Goal: Answer question/provide support

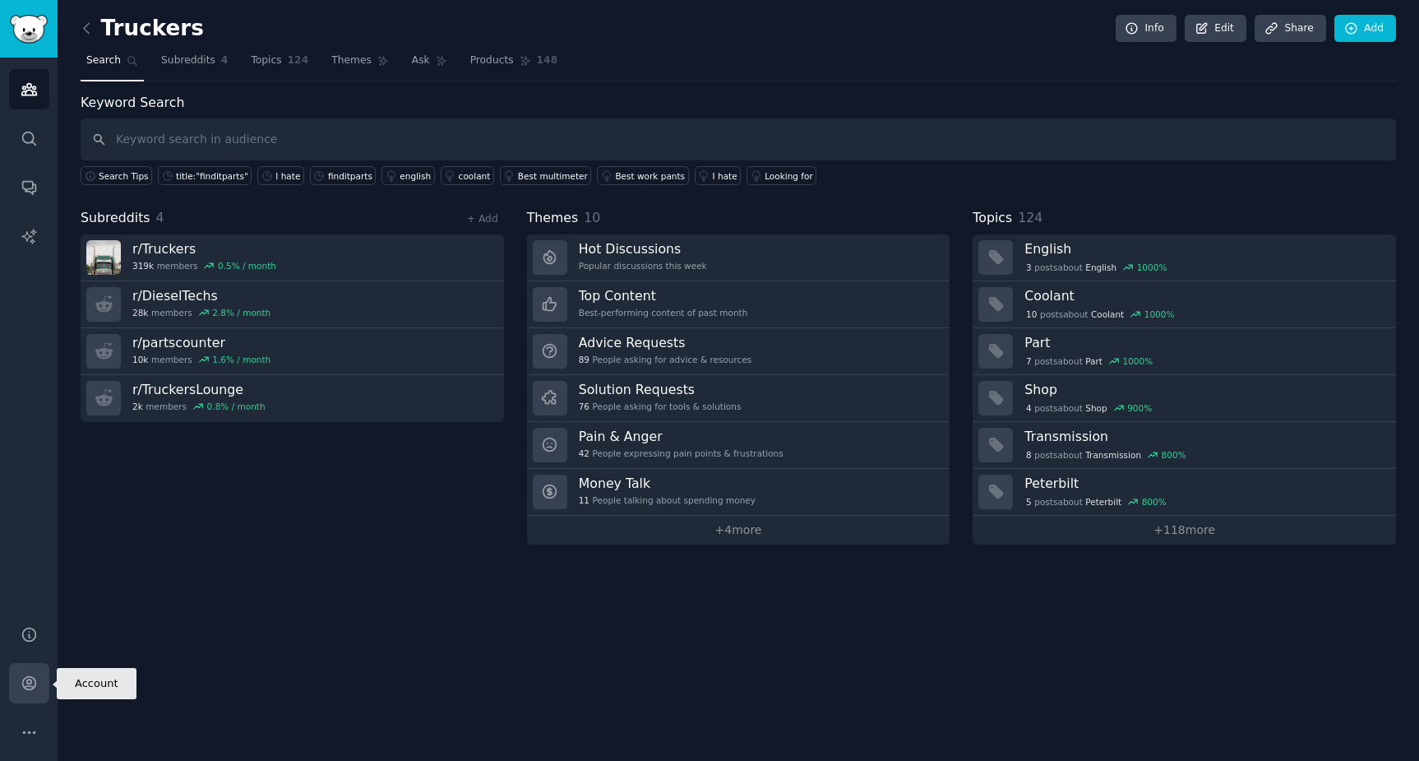
click at [35, 677] on icon "Sidebar" at bounding box center [29, 682] width 17 height 17
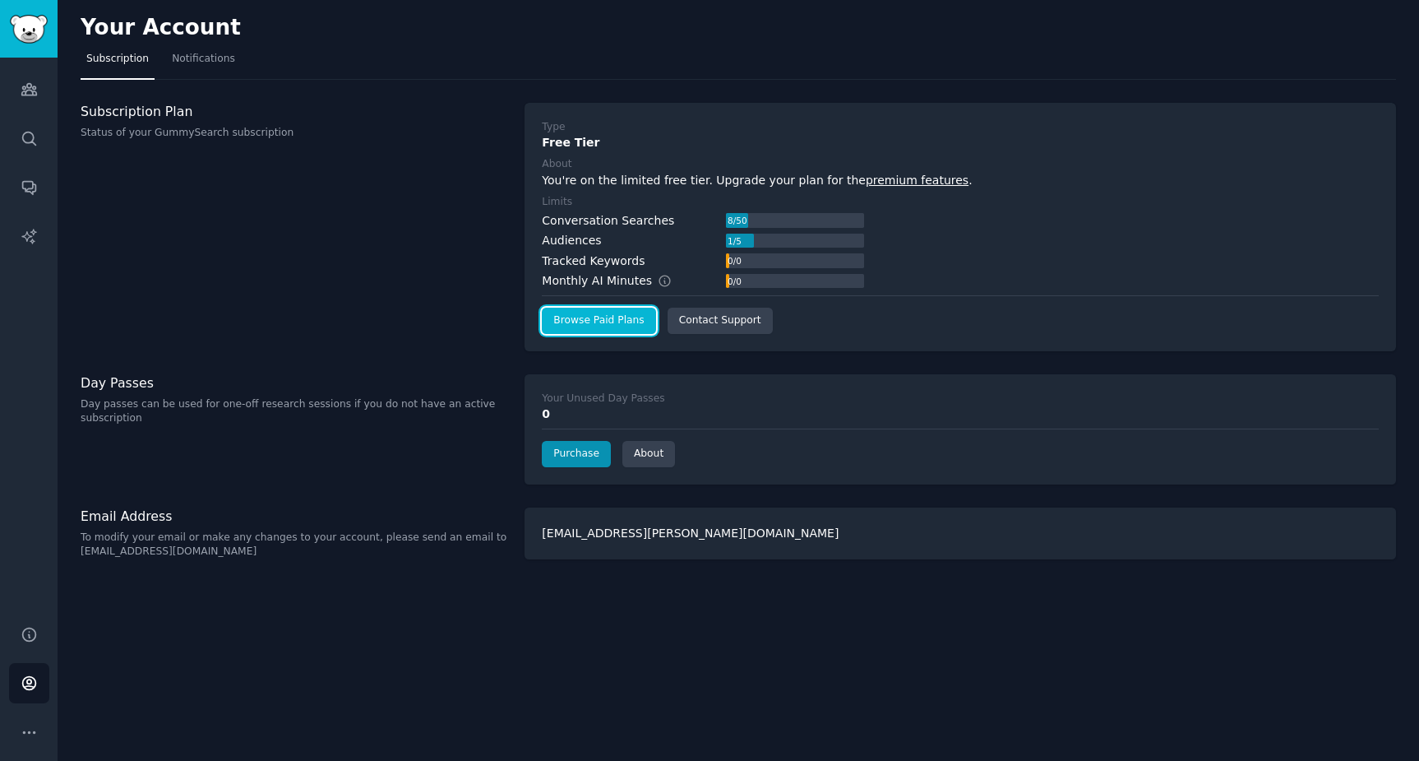
click at [590, 311] on link "Browse Paid Plans" at bounding box center [598, 321] width 113 height 26
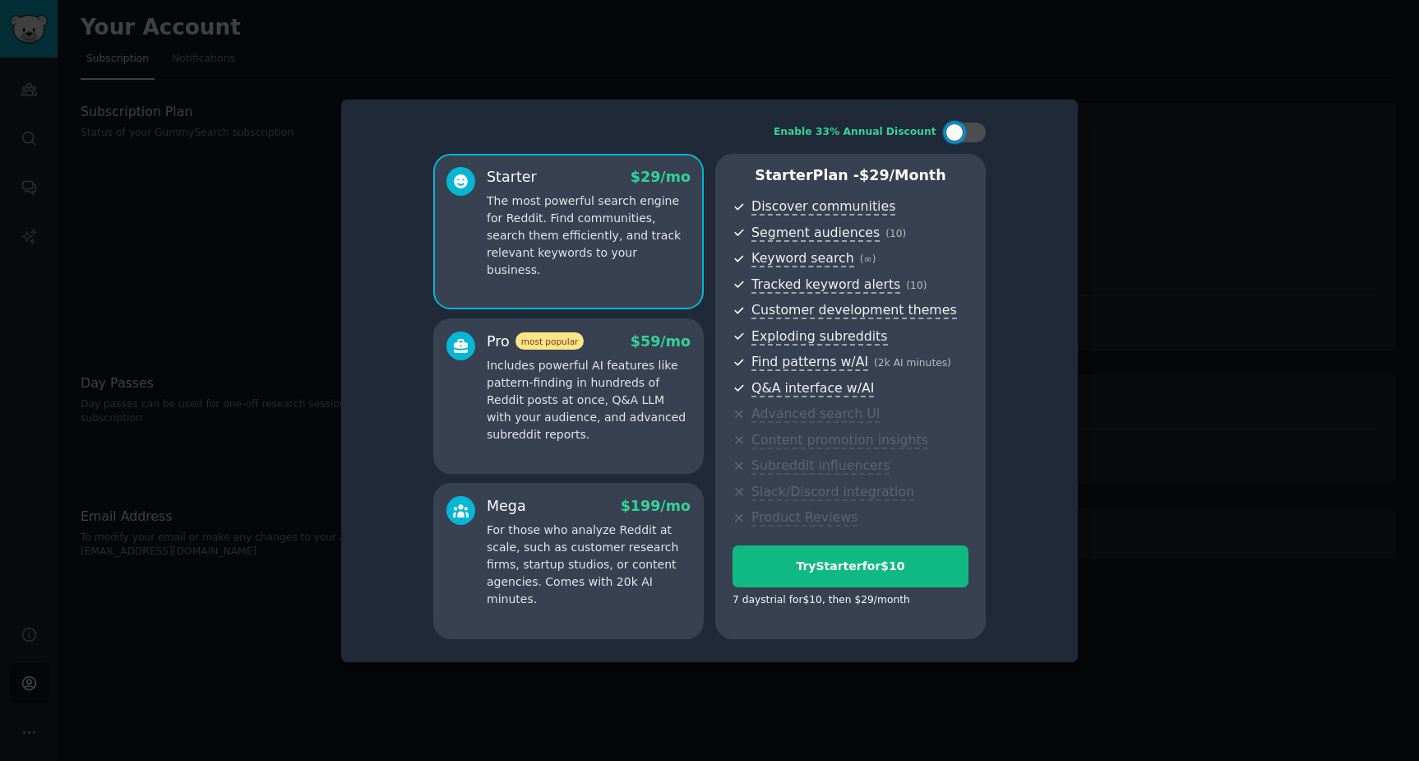
click at [1230, 201] on div at bounding box center [709, 380] width 1419 height 761
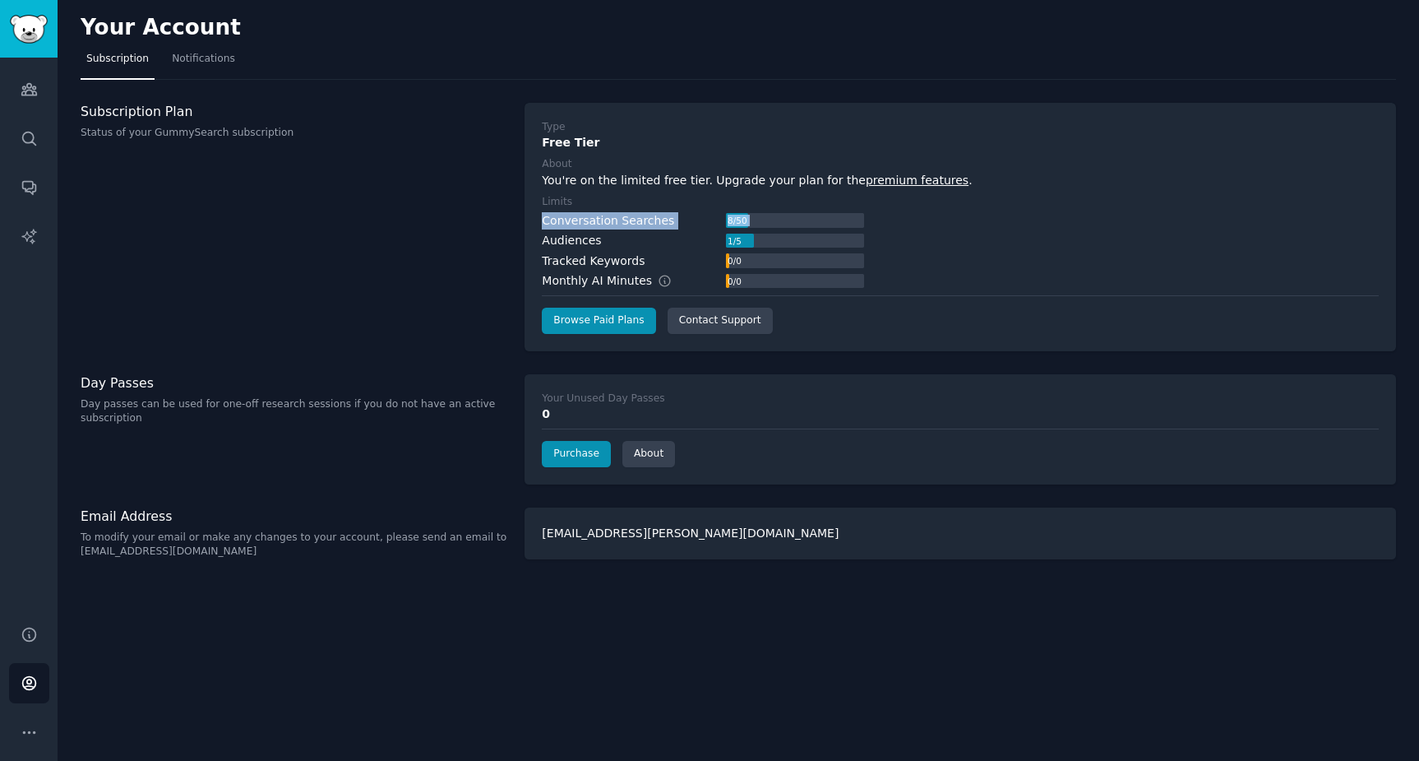
drag, startPoint x: 545, startPoint y: 222, endPoint x: 612, endPoint y: 230, distance: 67.1
click at [612, 229] on div "Conversation Searches 8 / 50 Audiences 1 / 5 Tracked Keywords 0 / 0 Monthly AI …" at bounding box center [703, 251] width 322 height 78
click at [606, 225] on div "Conversation Searches" at bounding box center [608, 220] width 132 height 17
drag, startPoint x: 560, startPoint y: 234, endPoint x: 584, endPoint y: 248, distance: 28.1
click at [584, 248] on div "Audiences" at bounding box center [571, 240] width 59 height 17
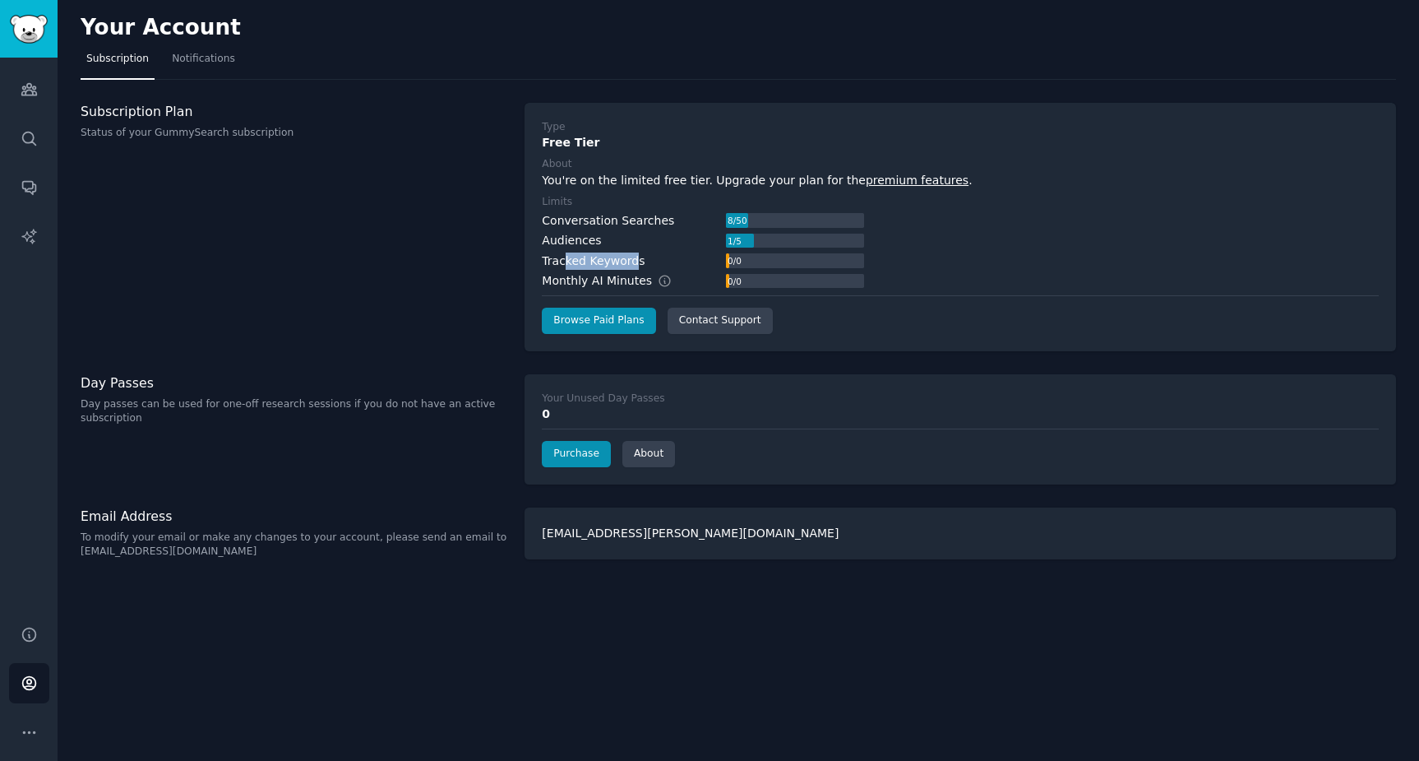
drag, startPoint x: 562, startPoint y: 260, endPoint x: 634, endPoint y: 261, distance: 71.6
click at [634, 261] on div "Tracked Keywords" at bounding box center [593, 260] width 103 height 17
drag, startPoint x: 543, startPoint y: 285, endPoint x: 642, endPoint y: 298, distance: 100.3
click at [642, 298] on div "Type Free Tier About You're on the limited free tier. Upgrade your plan for the…" at bounding box center [960, 227] width 837 height 214
click at [19, 108] on link "Audiences" at bounding box center [29, 89] width 40 height 40
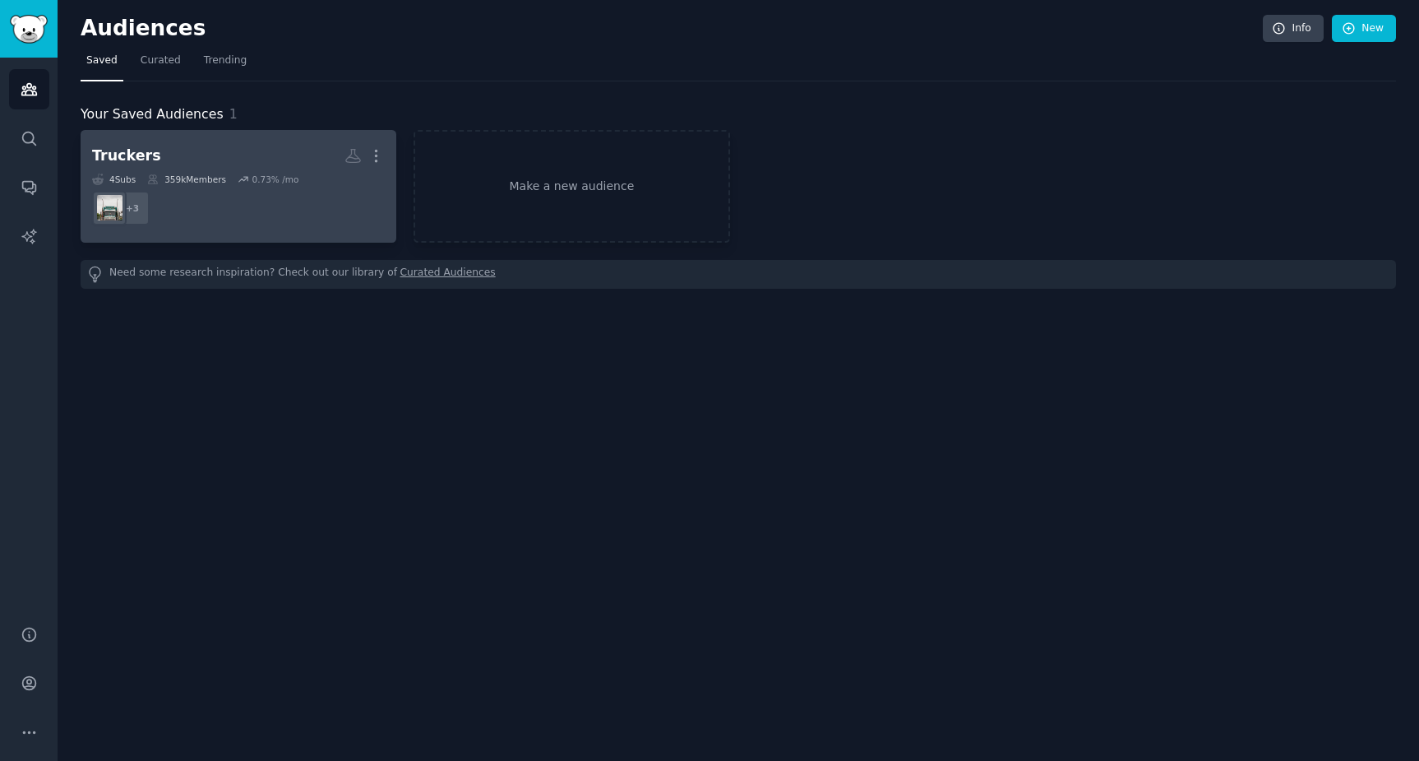
click at [224, 202] on dd "r/DieselTechs, r/partscounter, r/TruckersLounge + 3" at bounding box center [238, 208] width 293 height 46
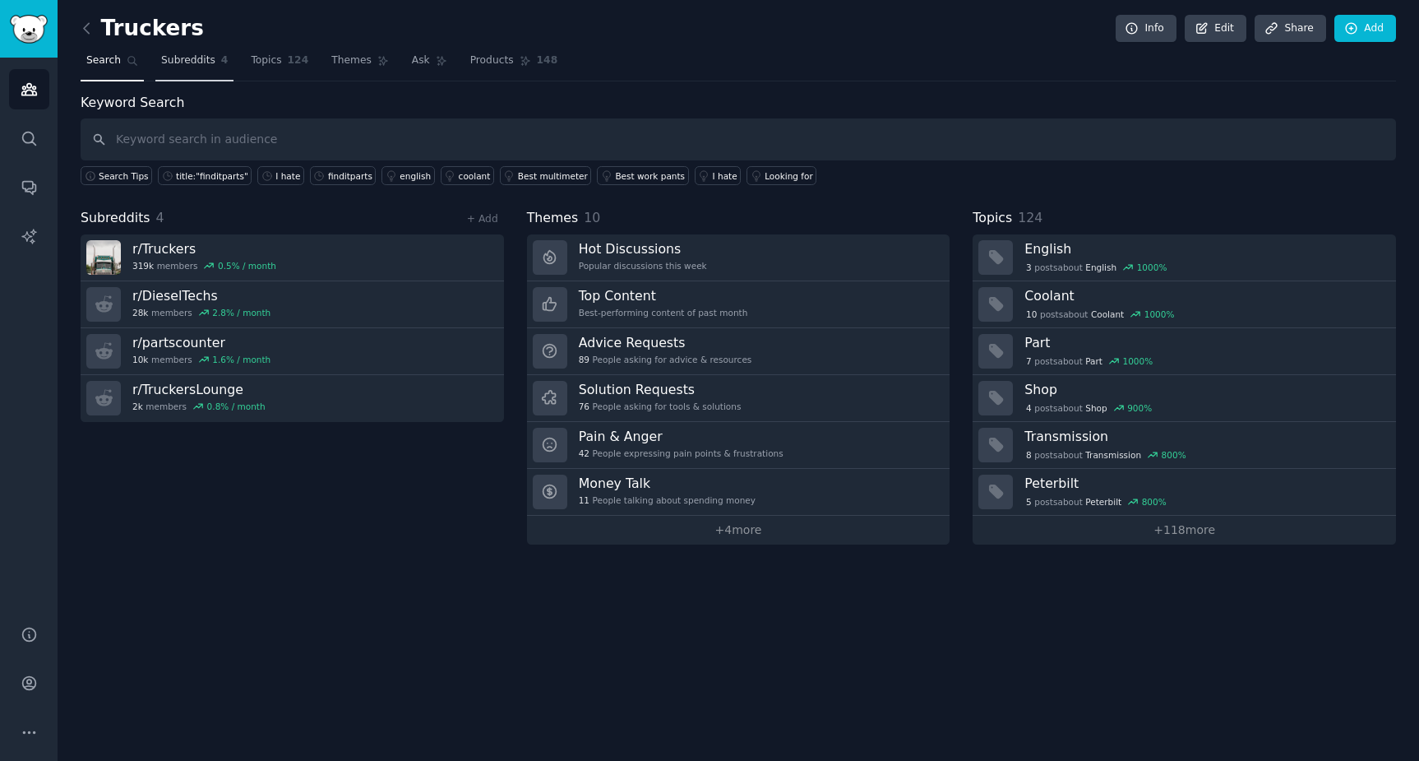
click at [193, 53] on span "Subreddits" at bounding box center [188, 60] width 54 height 15
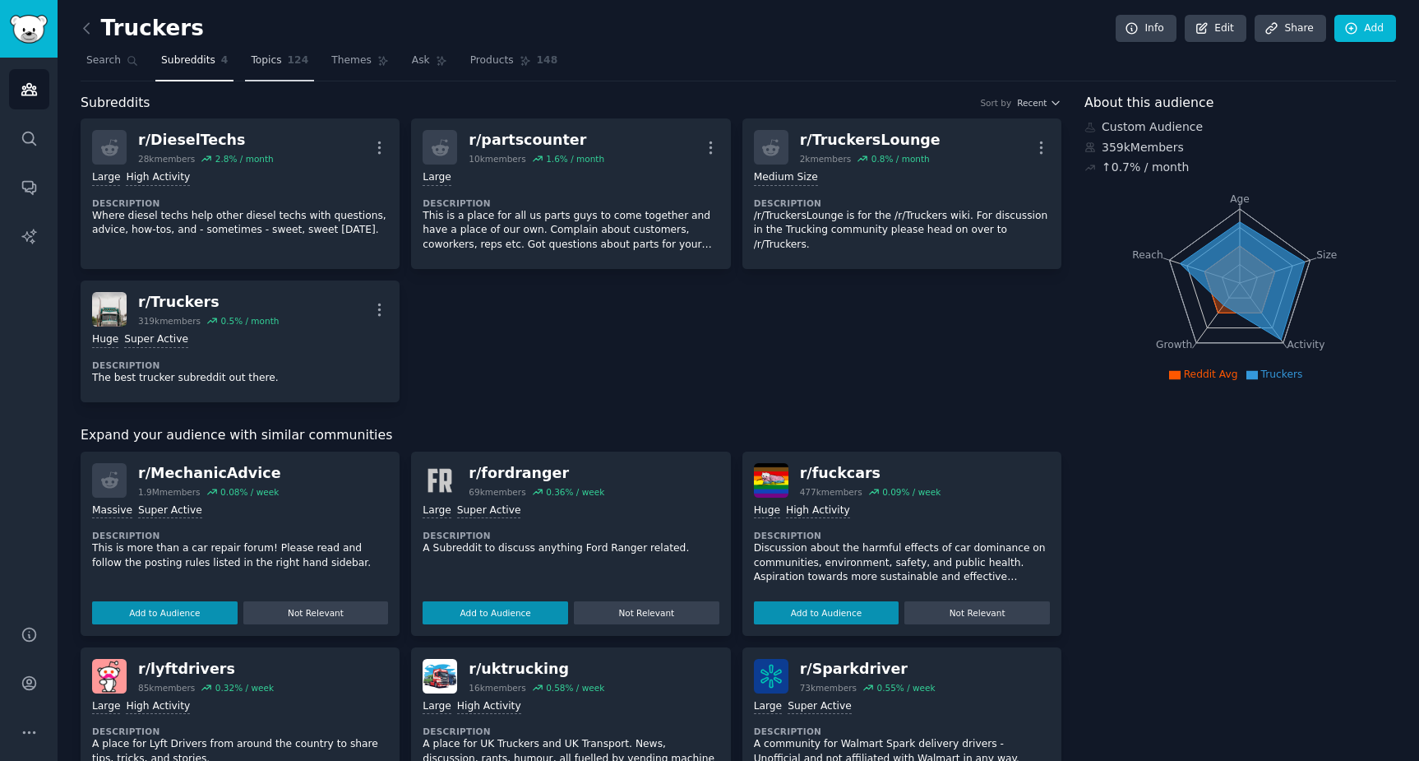
click at [272, 73] on link "Topics 124" at bounding box center [279, 65] width 69 height 34
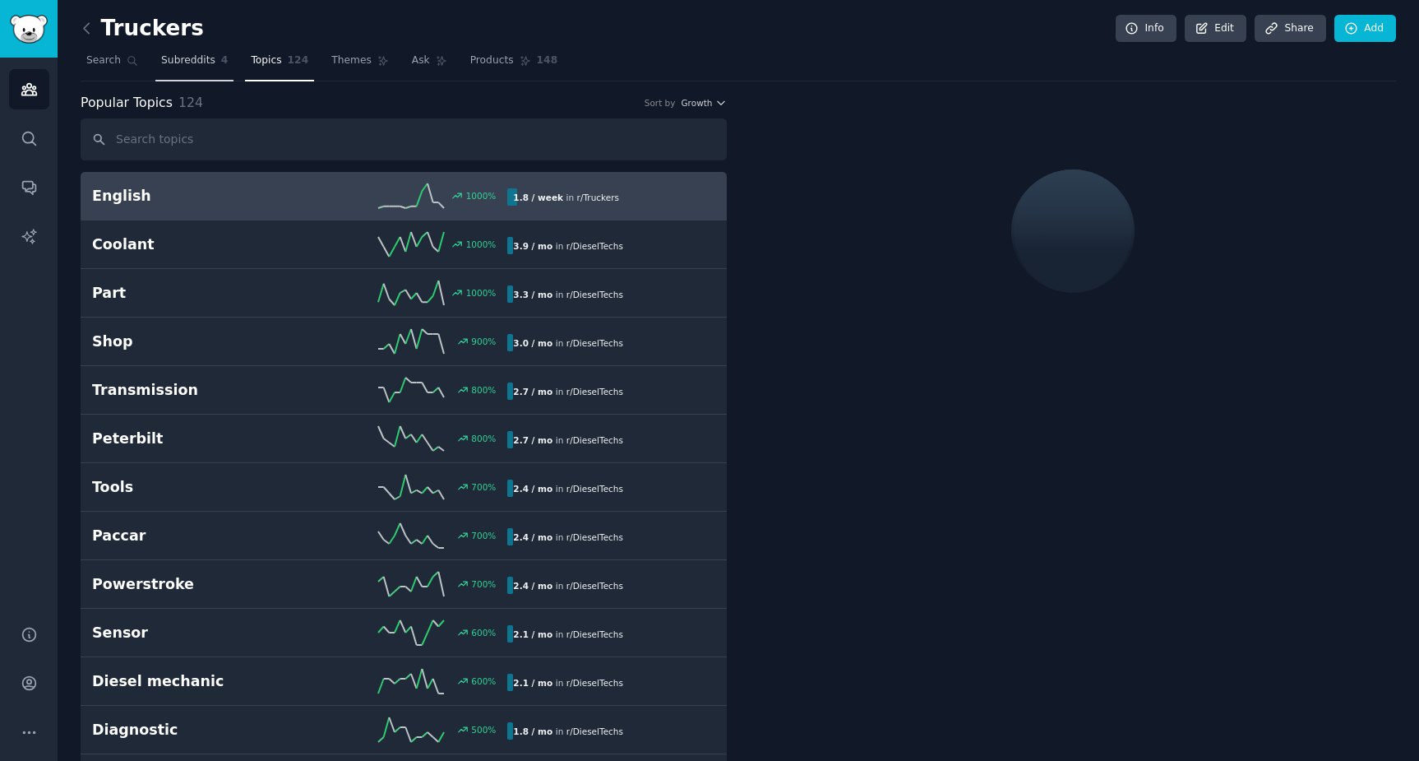
click at [181, 67] on span "Subreddits" at bounding box center [188, 60] width 54 height 15
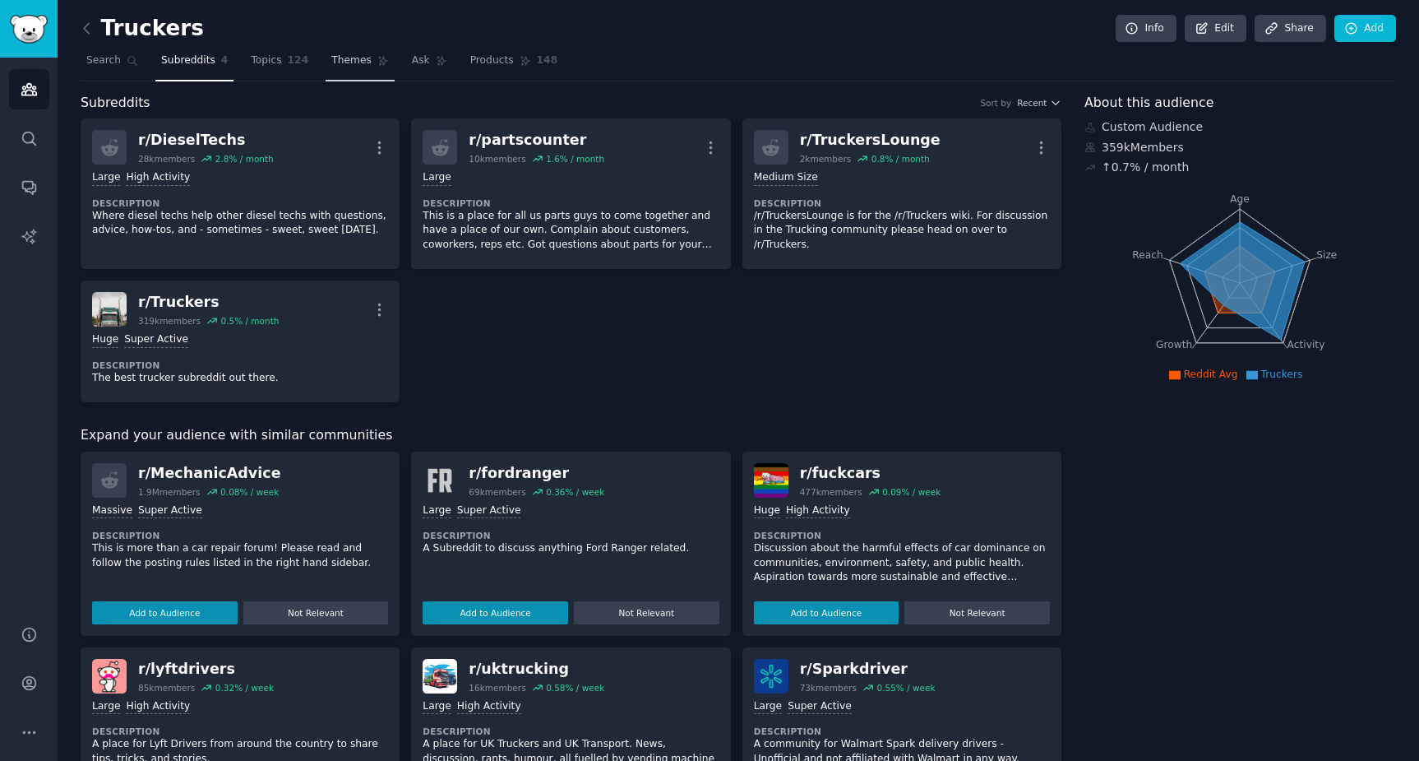
click at [353, 67] on span "Themes" at bounding box center [351, 60] width 40 height 15
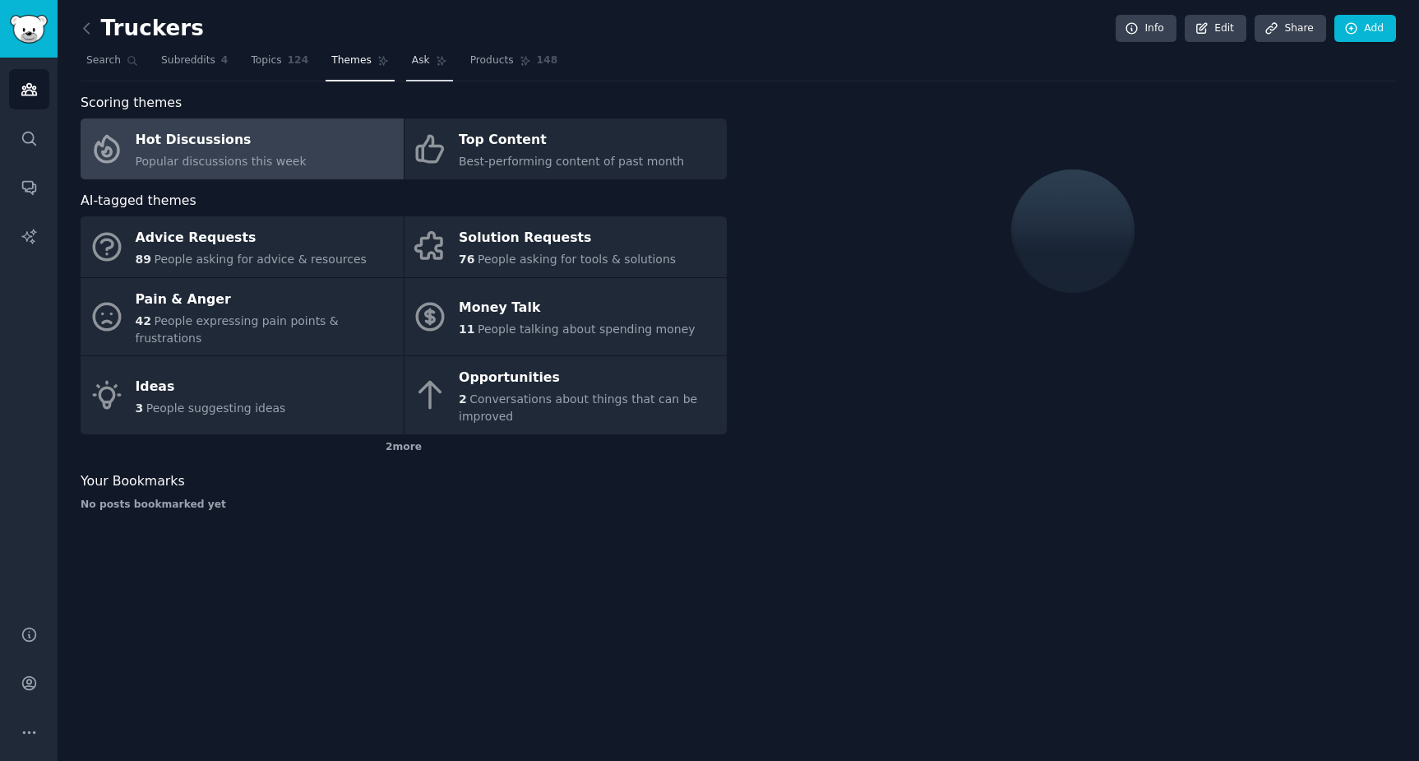
click at [413, 66] on span "Ask" at bounding box center [421, 60] width 18 height 15
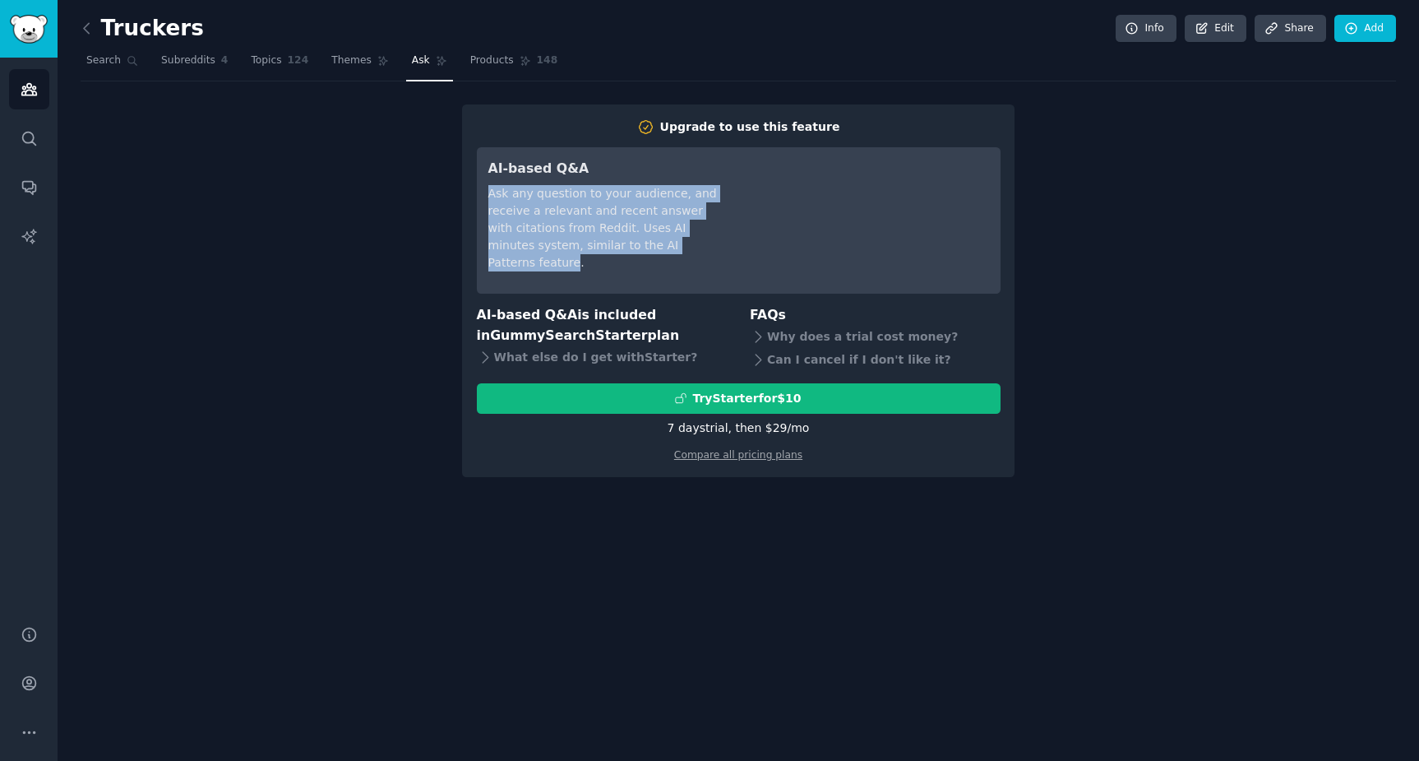
drag, startPoint x: 484, startPoint y: 193, endPoint x: 702, endPoint y: 246, distance: 224.2
click at [702, 246] on div "AI-based Q&A Ask any question to your audience, and receive a relevant and rece…" at bounding box center [739, 220] width 524 height 146
click at [489, 53] on span "Products" at bounding box center [492, 60] width 44 height 15
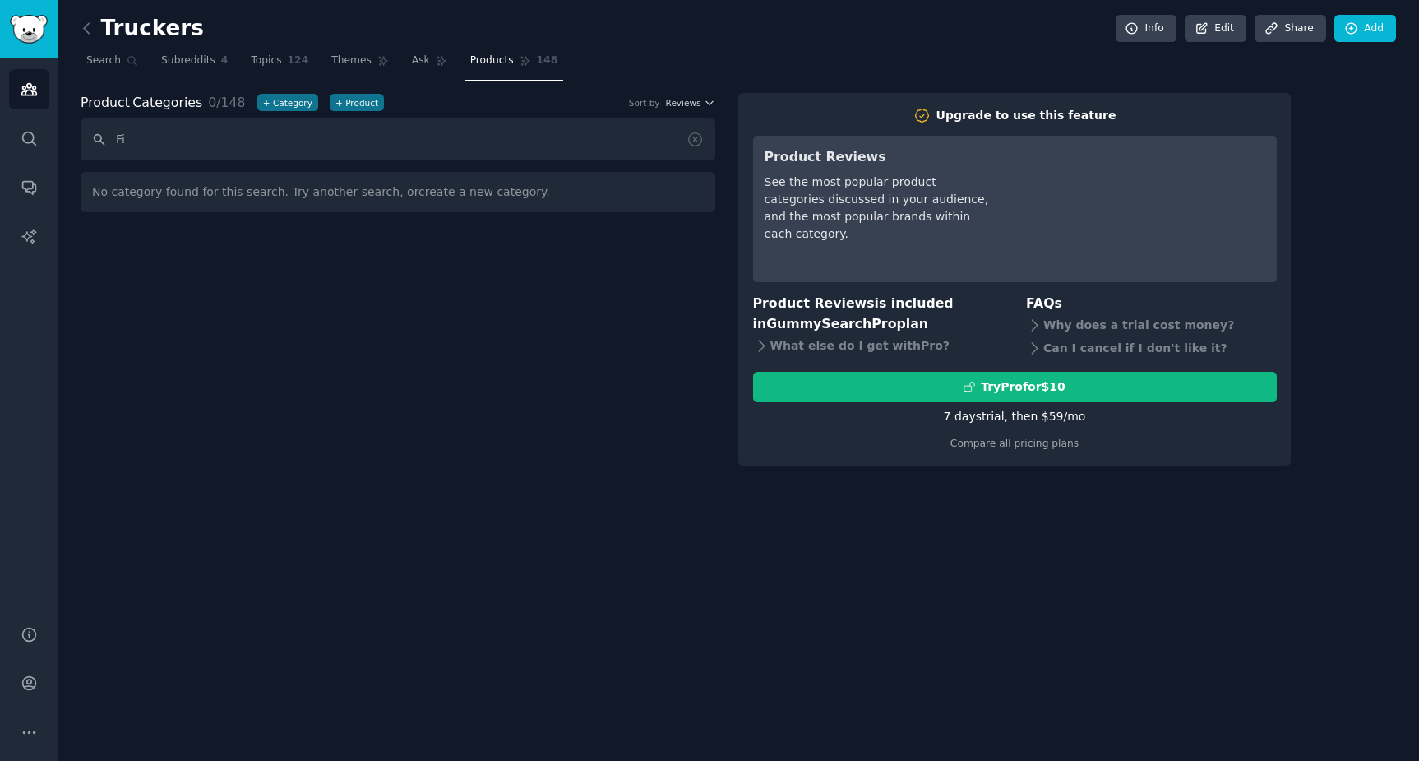
type input "F"
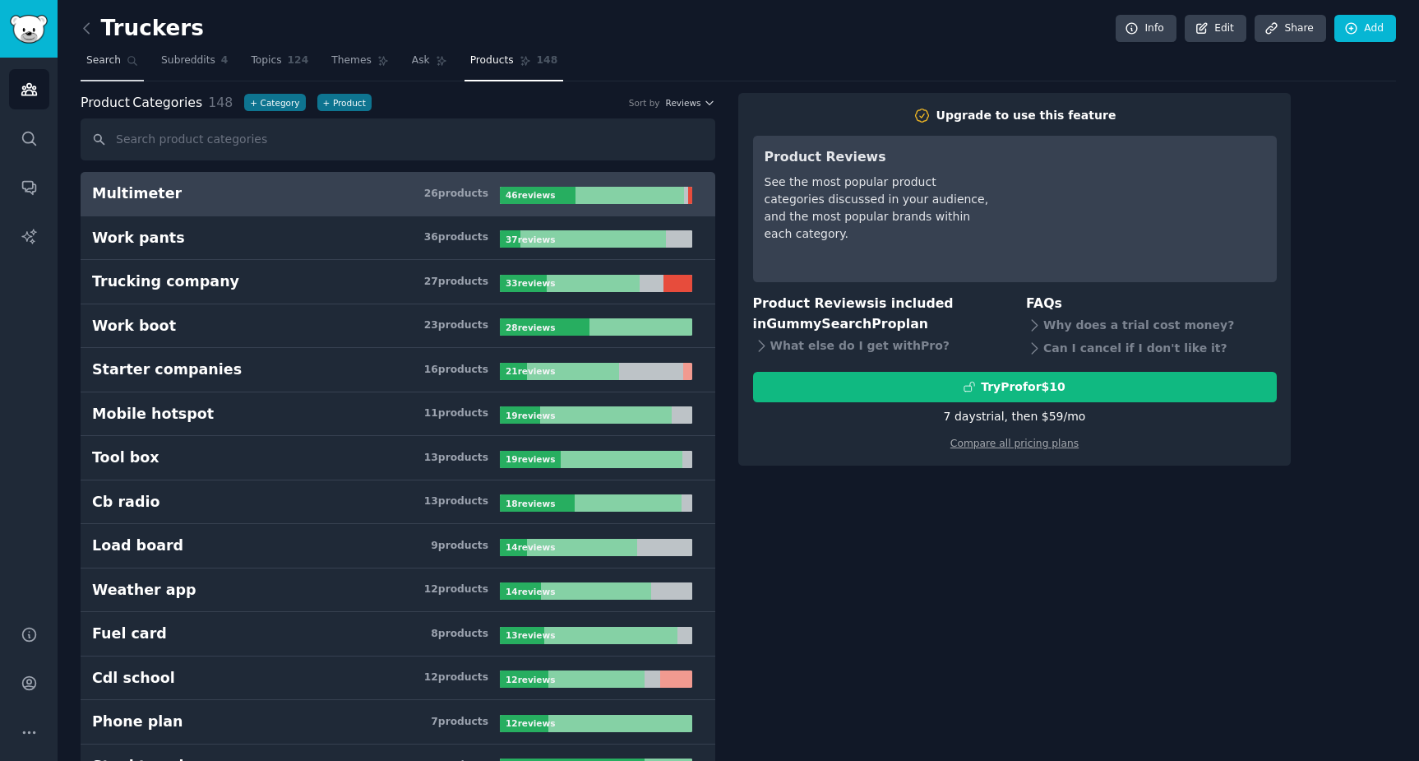
click at [104, 70] on link "Search" at bounding box center [112, 65] width 63 height 34
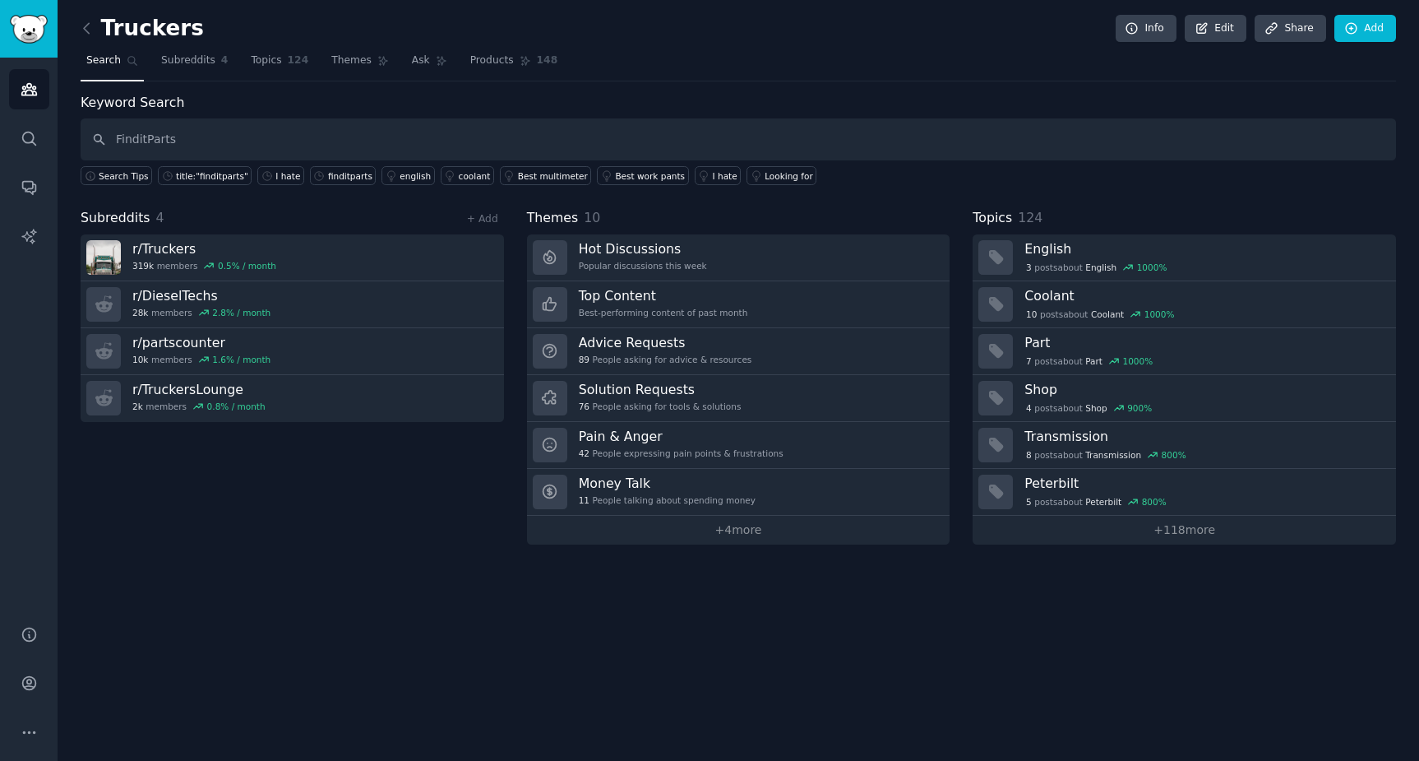
type input "FinditParts"
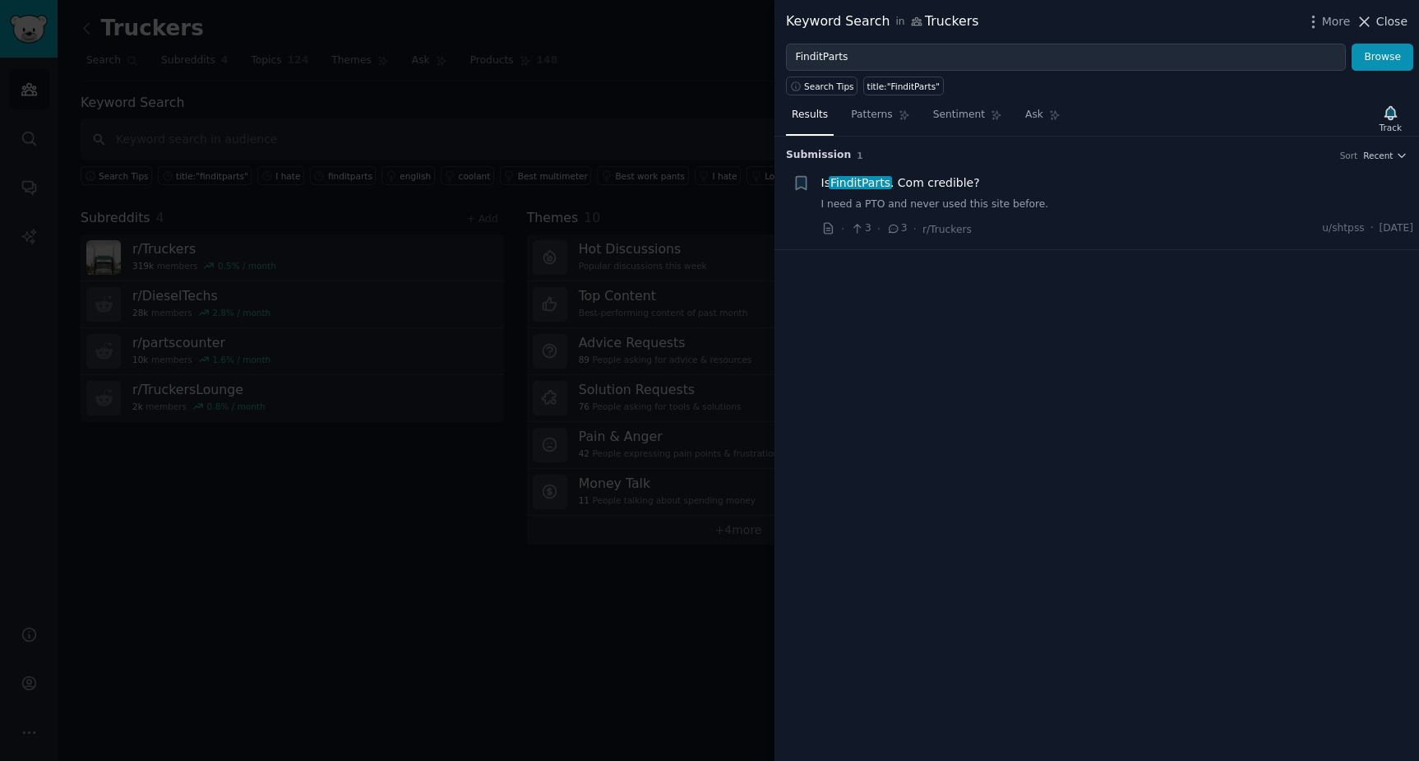
click at [1395, 21] on span "Close" at bounding box center [1392, 21] width 31 height 17
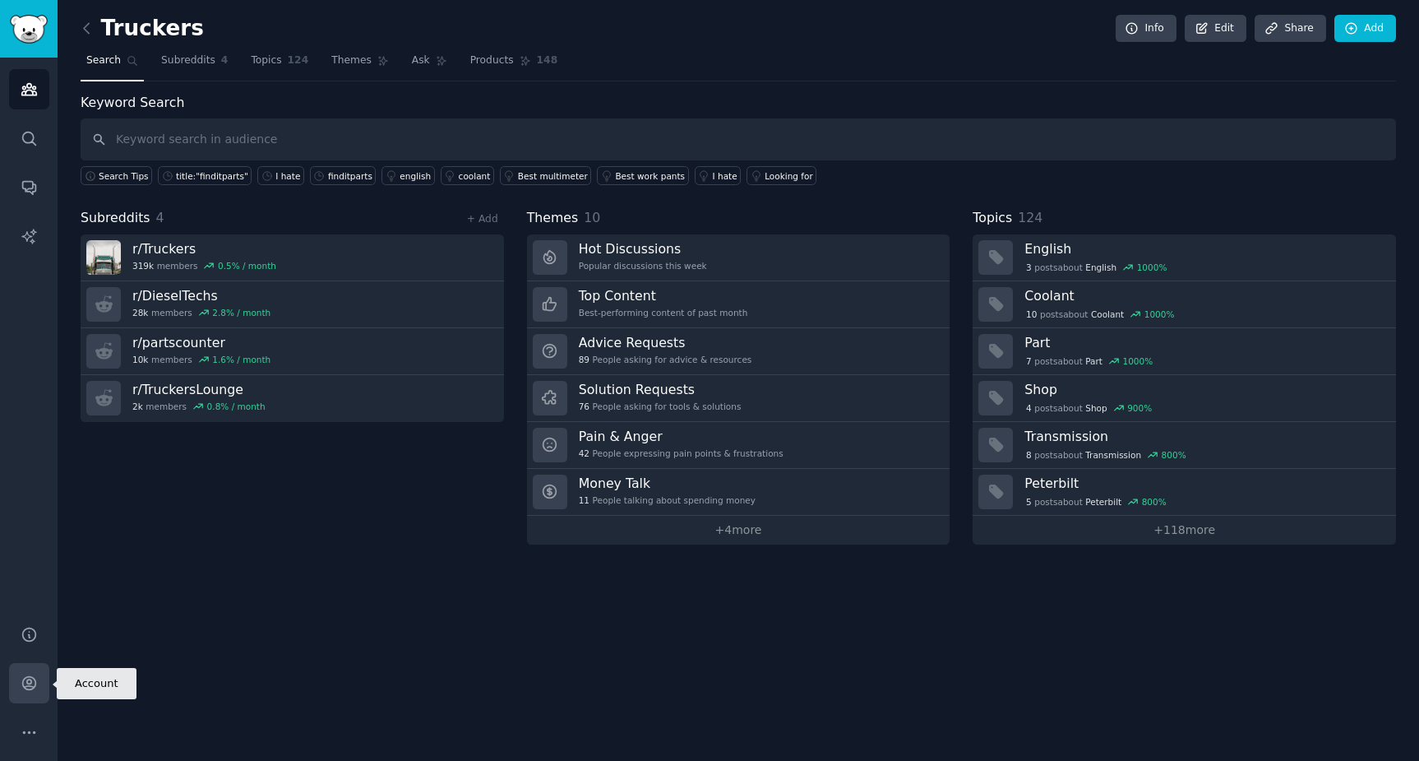
click at [35, 683] on icon "Sidebar" at bounding box center [28, 683] width 13 height 13
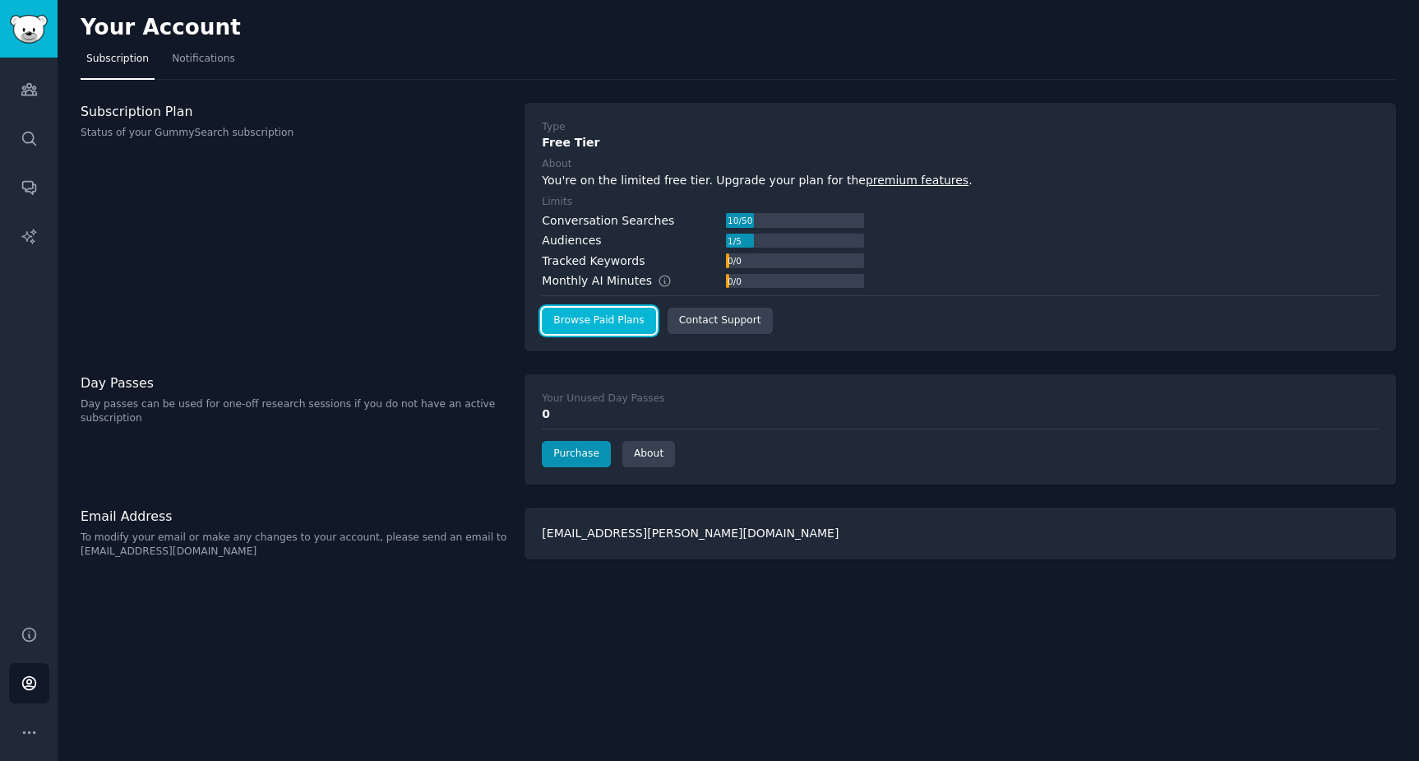
click at [613, 330] on link "Browse Paid Plans" at bounding box center [598, 321] width 113 height 26
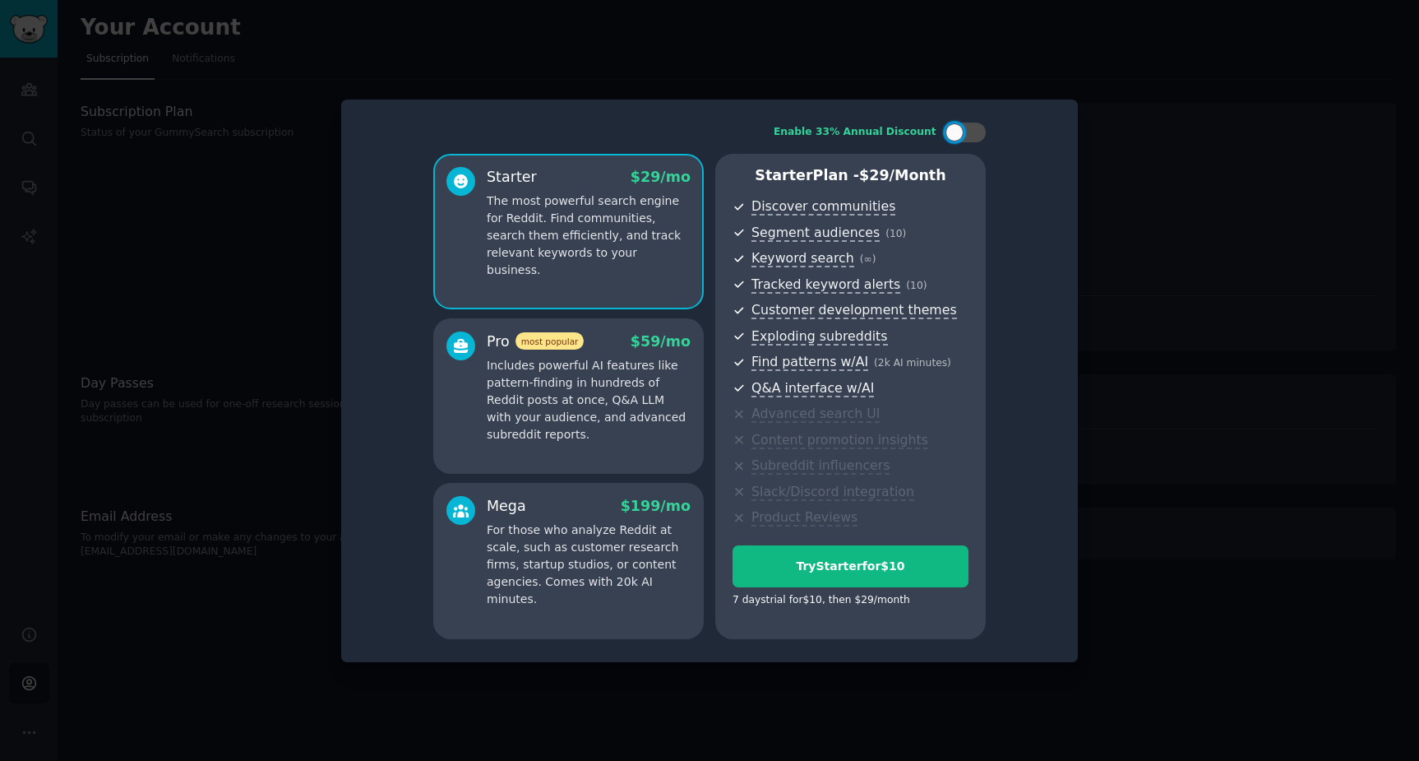
click at [637, 453] on div "Pro most popular $ 59 /mo Includes powerful AI features like pattern-finding in…" at bounding box center [568, 396] width 271 height 156
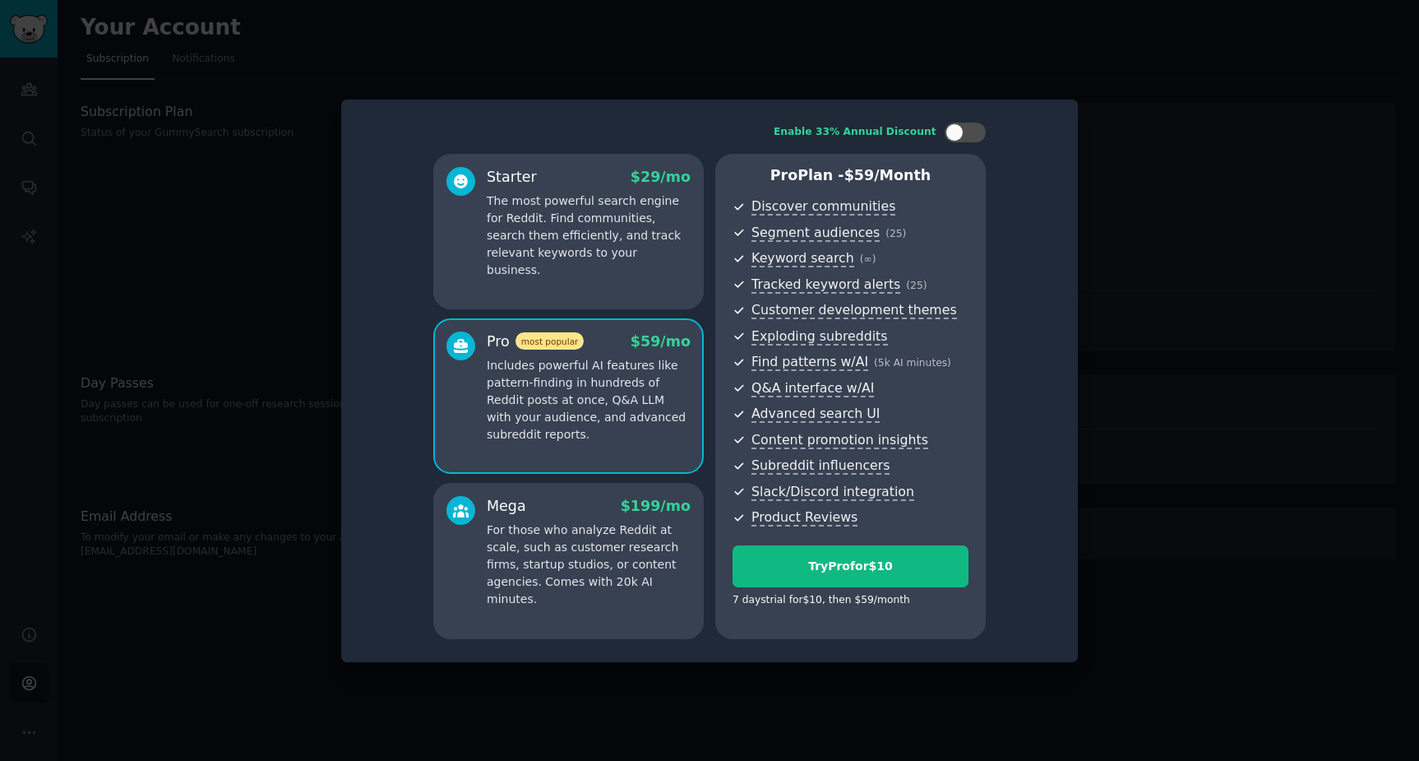
click at [656, 34] on div at bounding box center [709, 380] width 1419 height 761
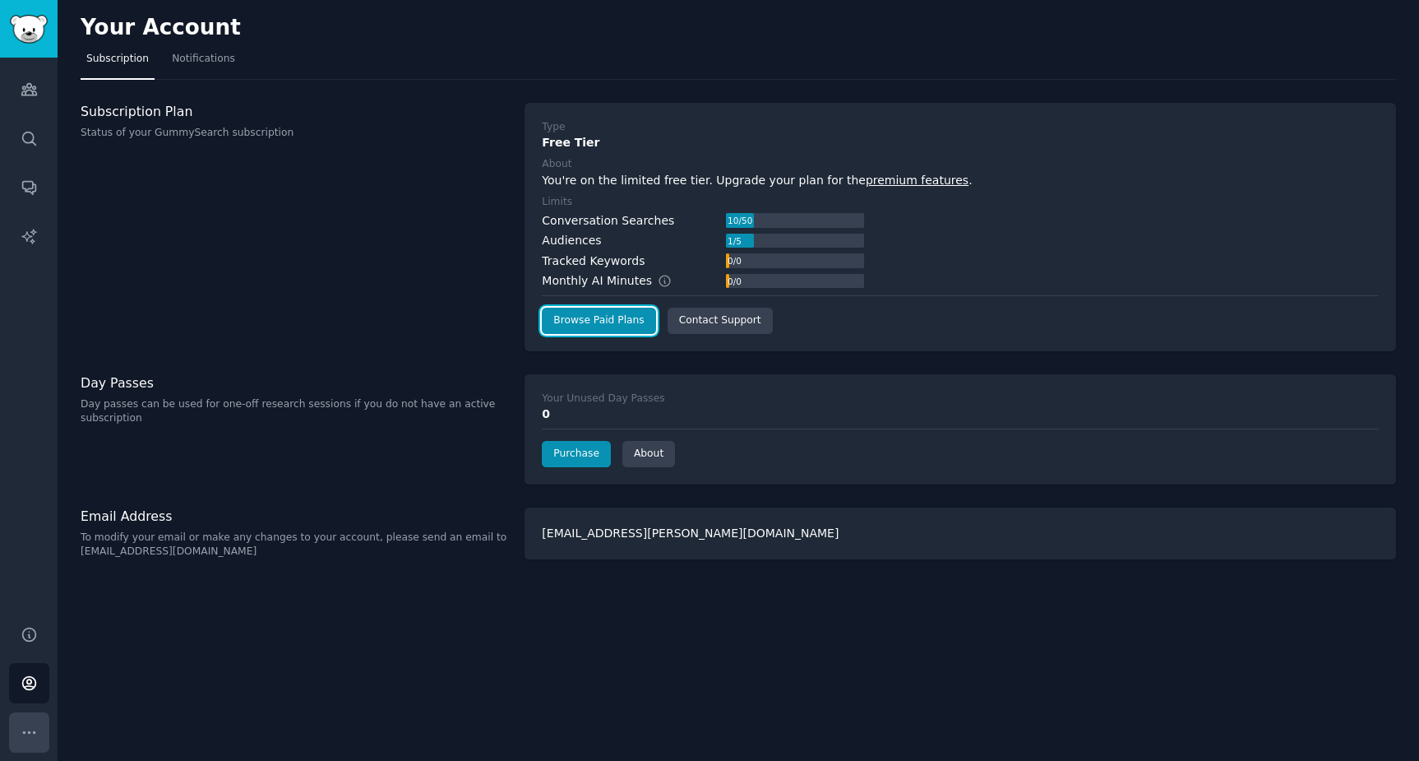
click at [25, 729] on icon "Sidebar" at bounding box center [29, 732] width 17 height 17
click at [37, 685] on link "Account" at bounding box center [29, 683] width 40 height 40
click at [211, 49] on link "Notifications" at bounding box center [203, 63] width 75 height 34
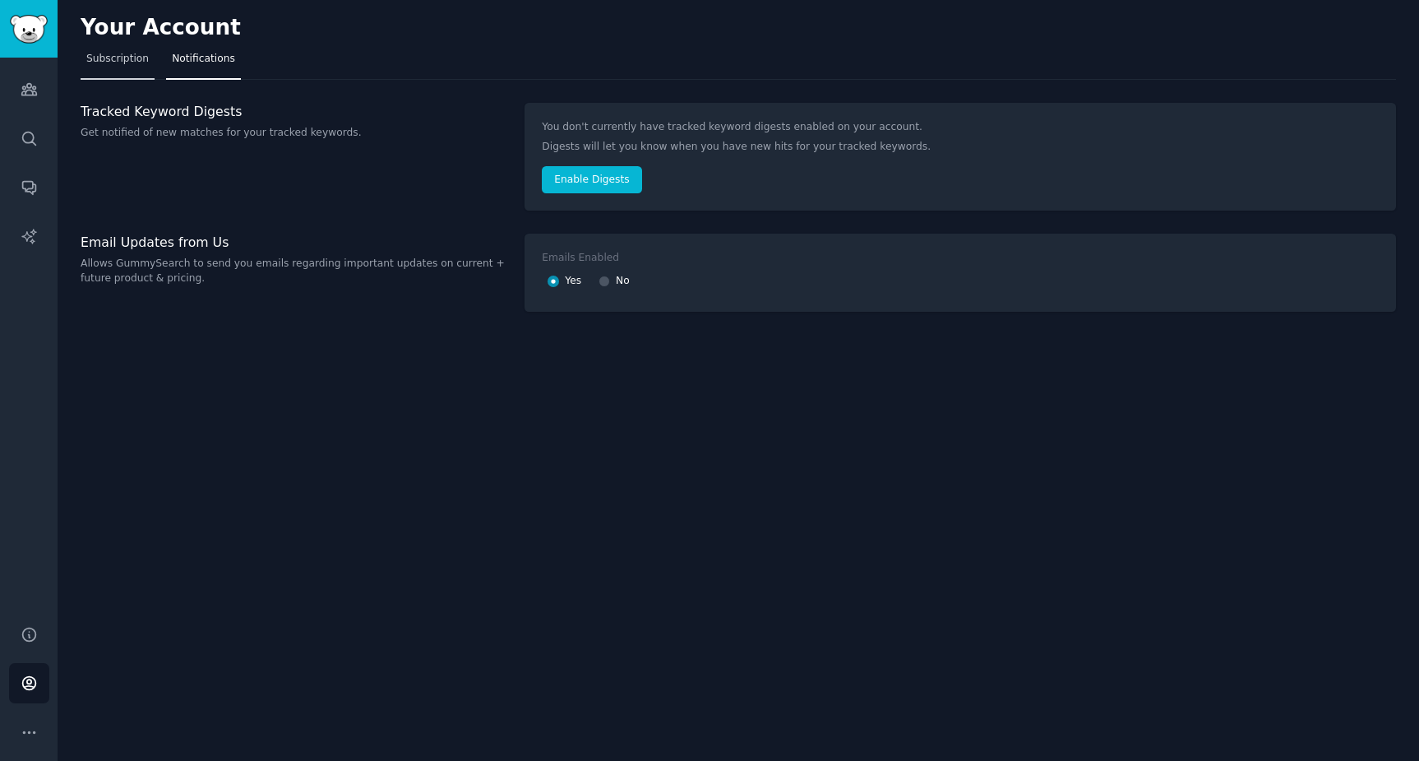
click at [132, 65] on span "Subscription" at bounding box center [117, 59] width 62 height 15
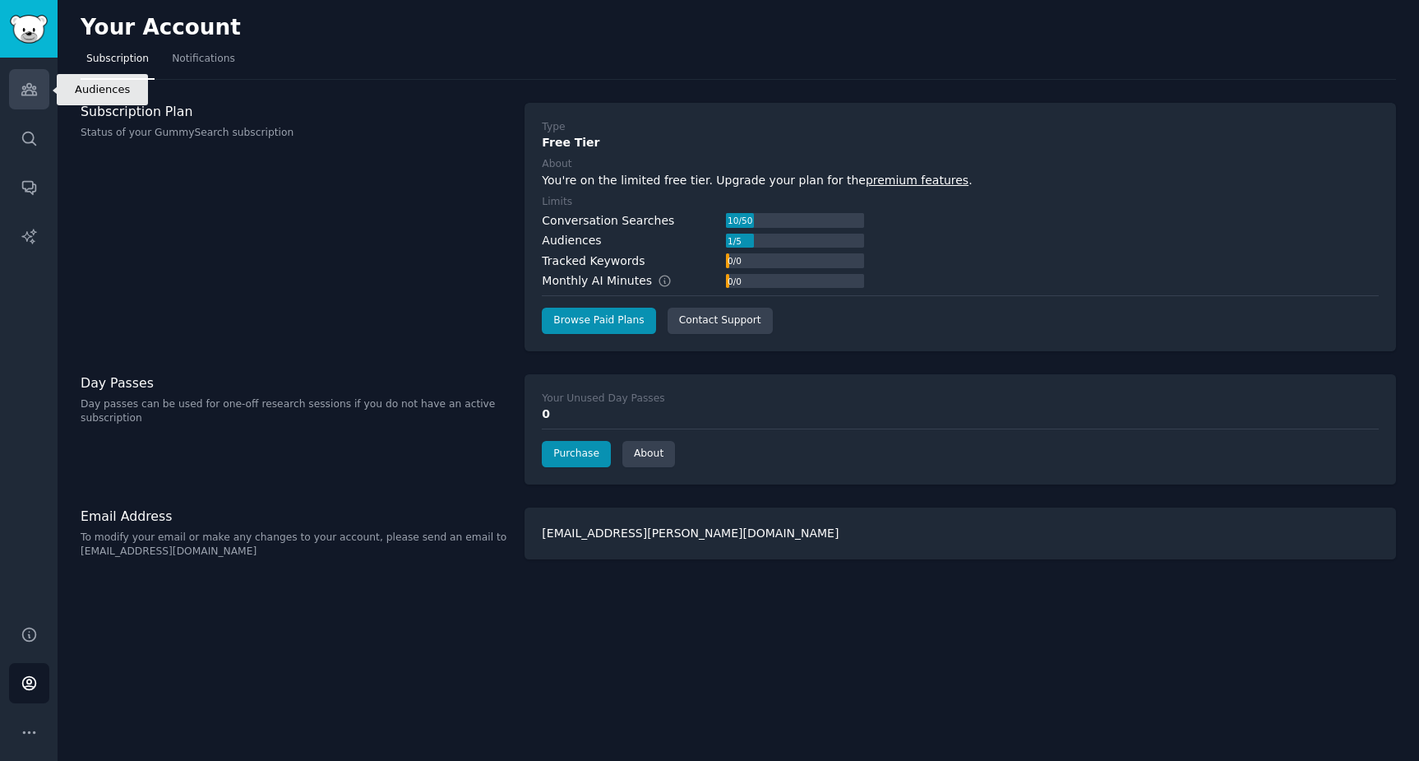
click at [18, 104] on link "Audiences" at bounding box center [29, 89] width 40 height 40
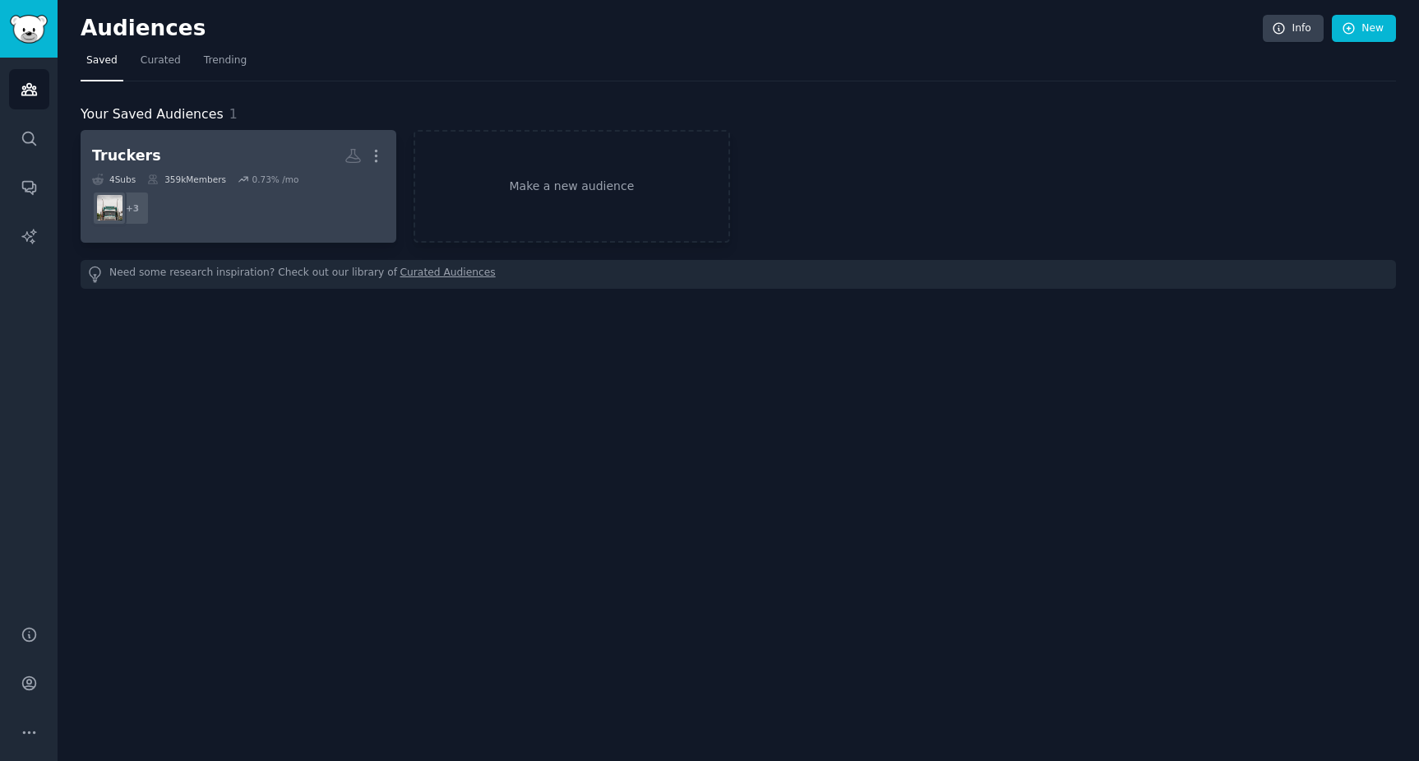
click at [335, 215] on dd "+ 3" at bounding box center [238, 208] width 293 height 46
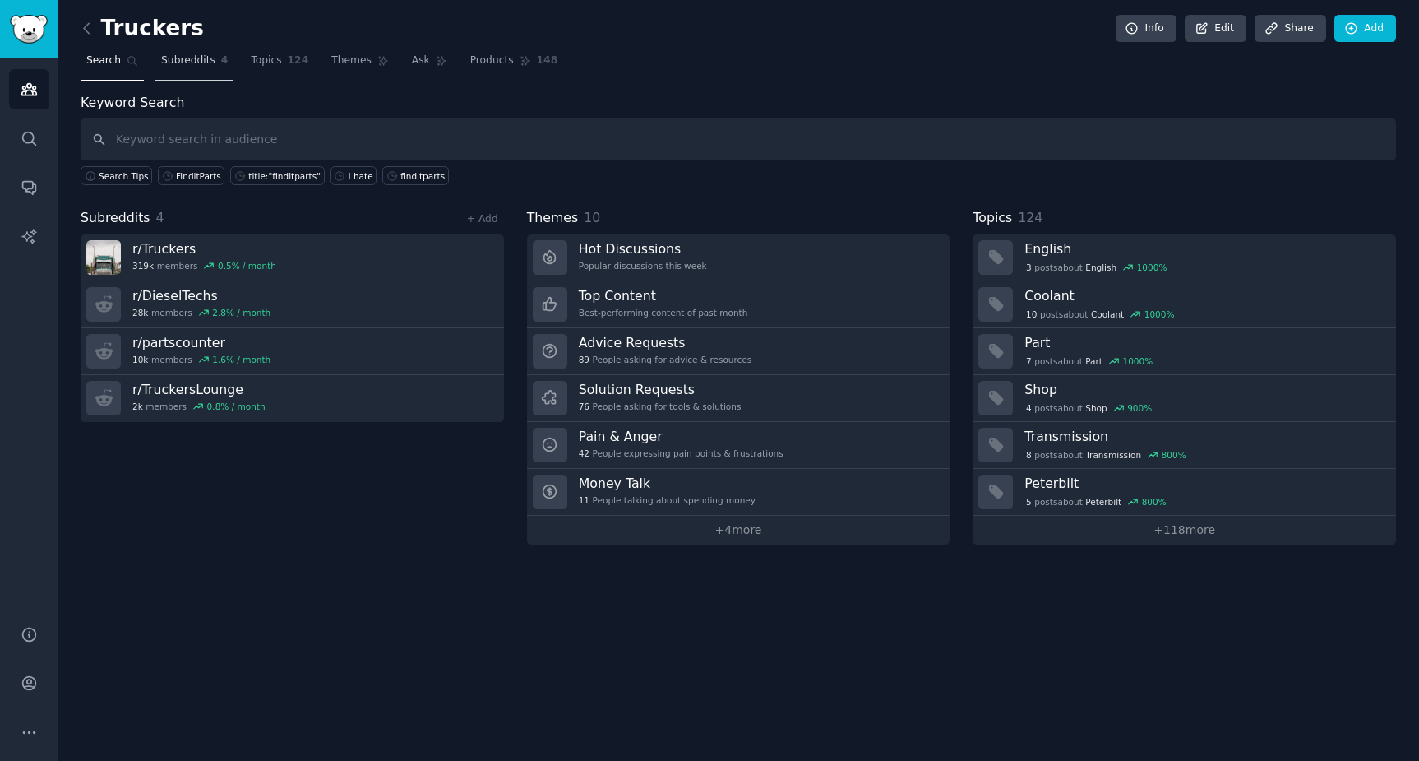
click at [200, 63] on span "Subreddits" at bounding box center [188, 60] width 54 height 15
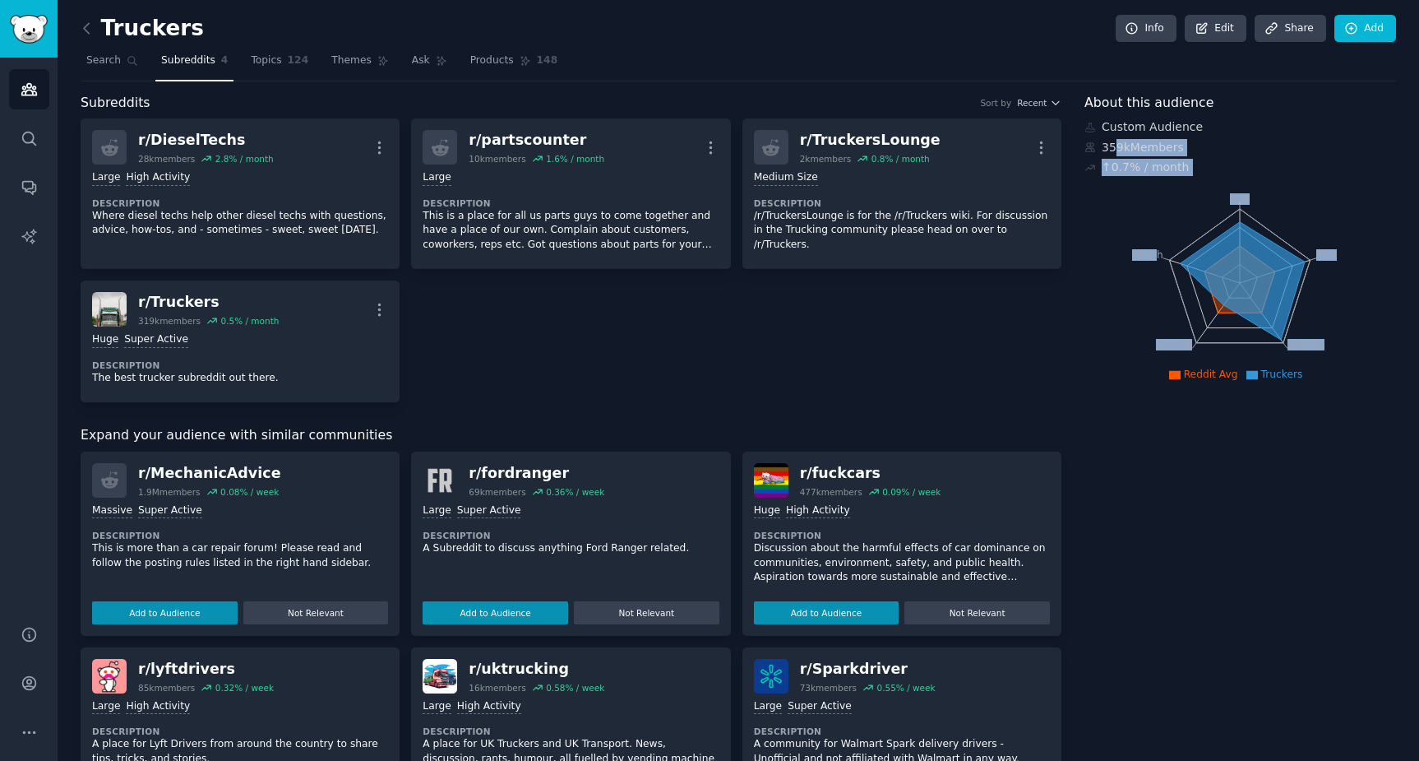
drag, startPoint x: 1112, startPoint y: 151, endPoint x: 1174, endPoint y: 180, distance: 68.8
click at [1155, 177] on div "About this audience Custom Audience 359k Members ↑ 0.7 % / month Age Size Activ…" at bounding box center [1241, 658] width 312 height 1130
click at [1255, 230] on icon "Age Size Activity Growth Reach" at bounding box center [1240, 282] width 311 height 207
click at [95, 67] on link "Search" at bounding box center [112, 65] width 63 height 34
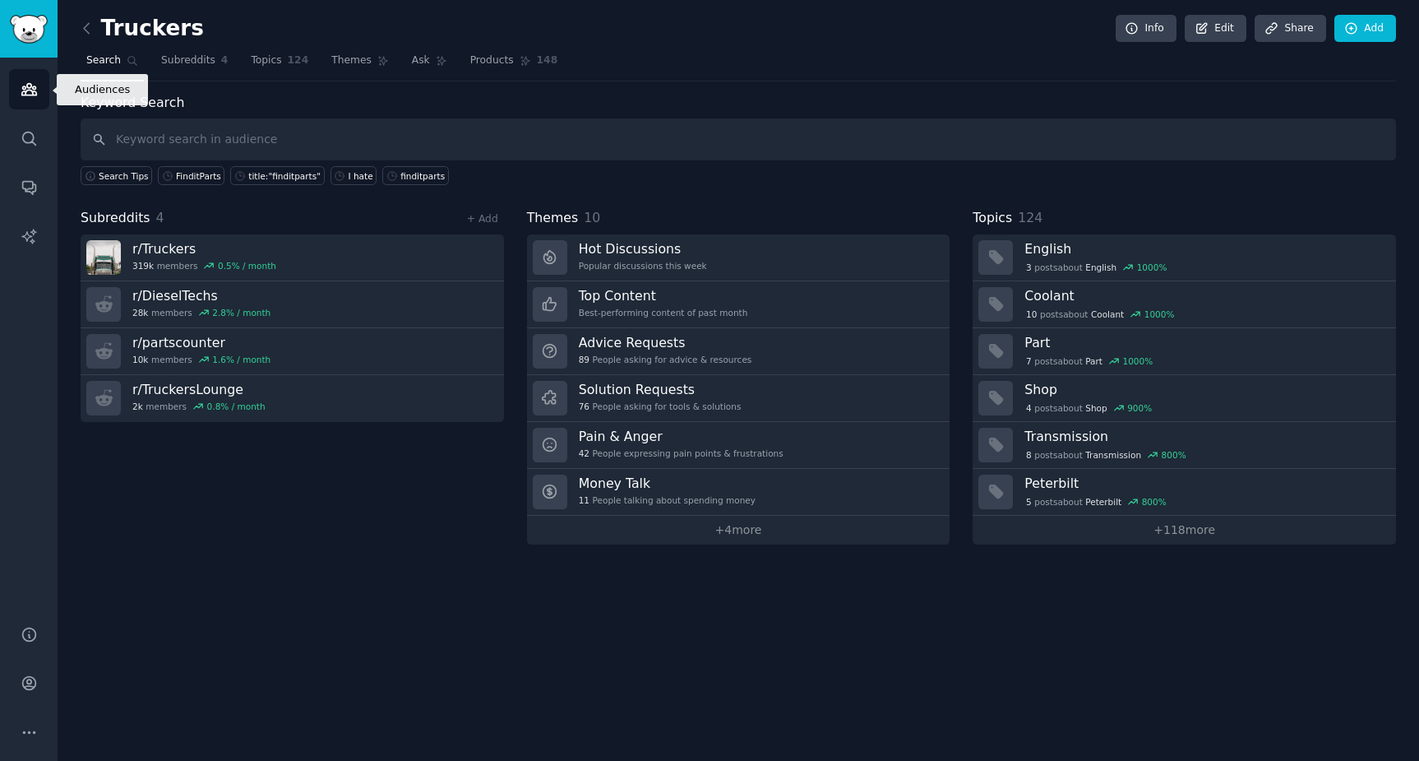
click at [27, 97] on icon "Sidebar" at bounding box center [29, 89] width 17 height 17
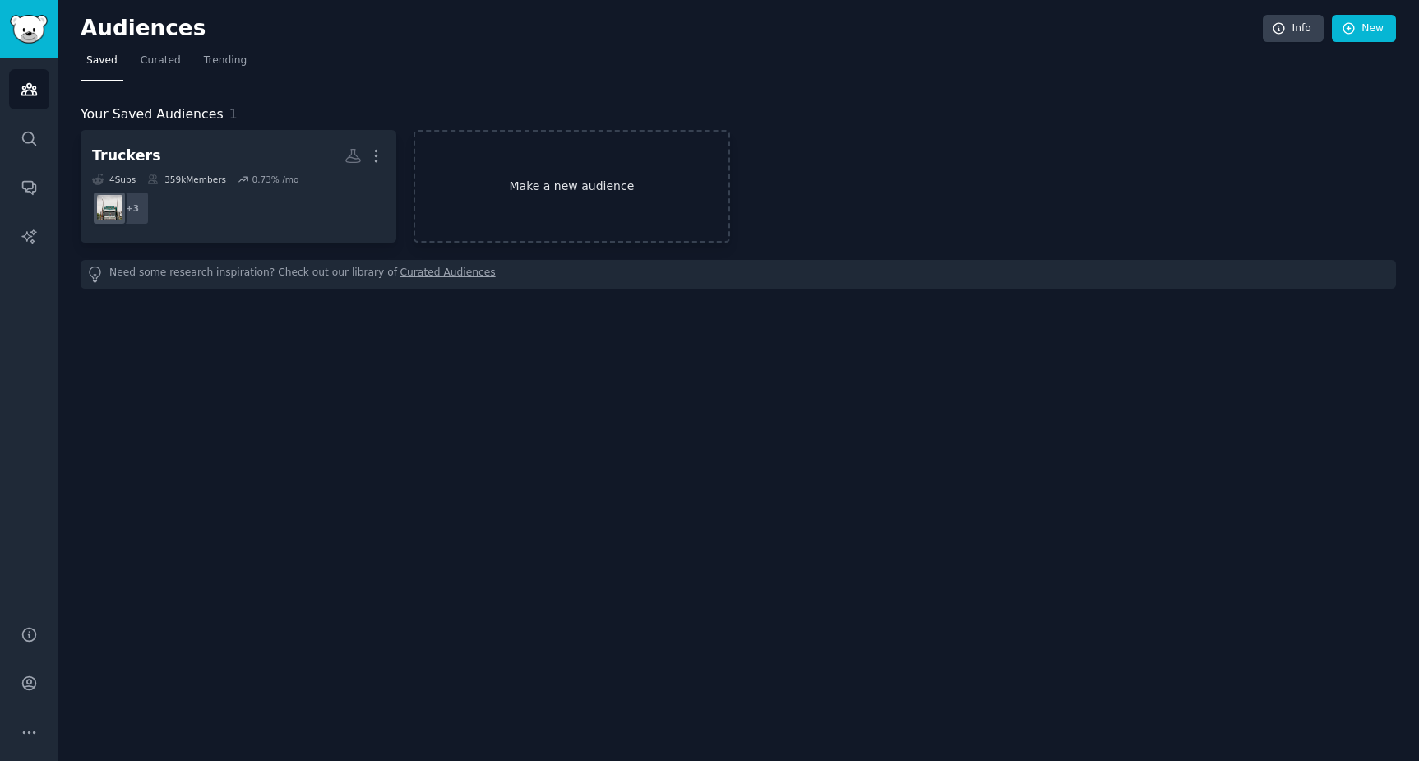
click at [641, 187] on link "Make a new audience" at bounding box center [572, 186] width 316 height 113
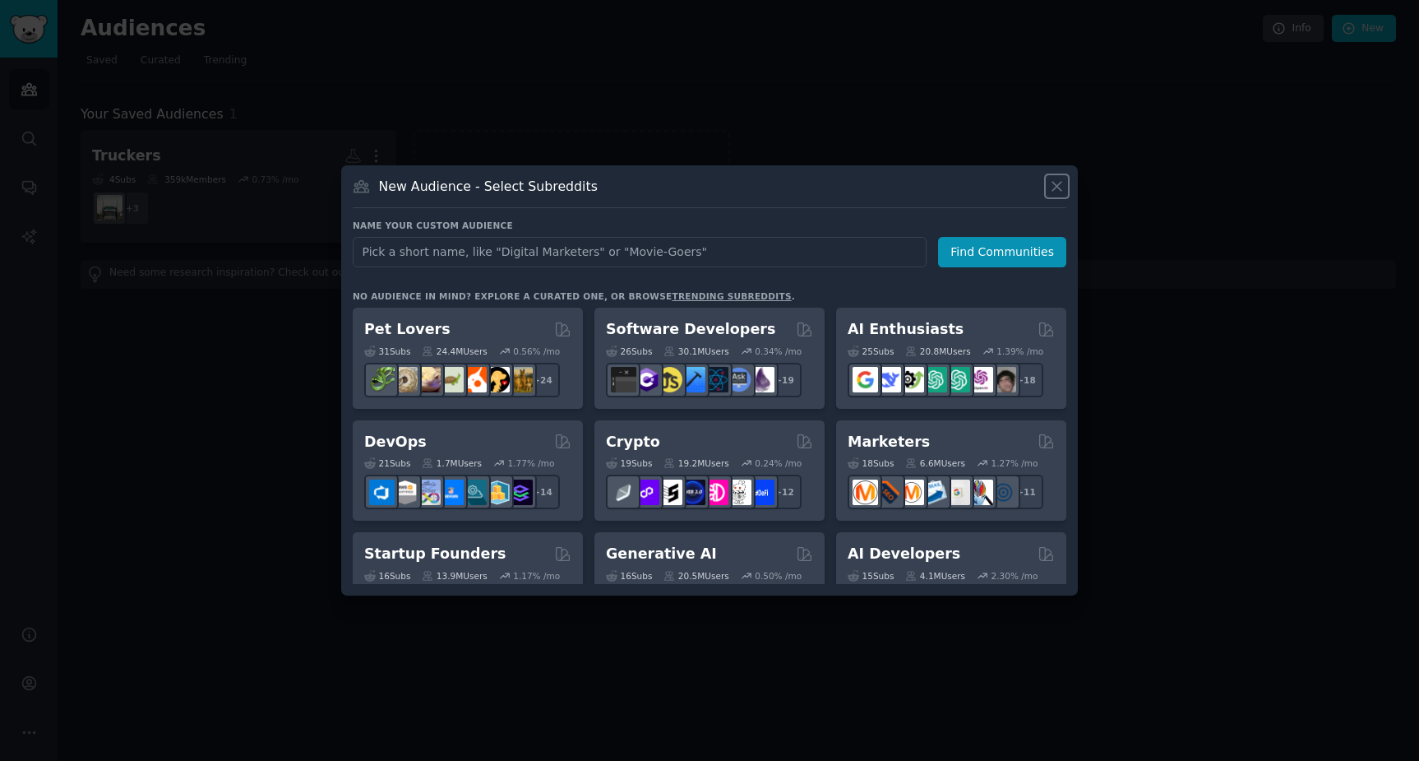
click at [1055, 186] on icon at bounding box center [1056, 186] width 17 height 17
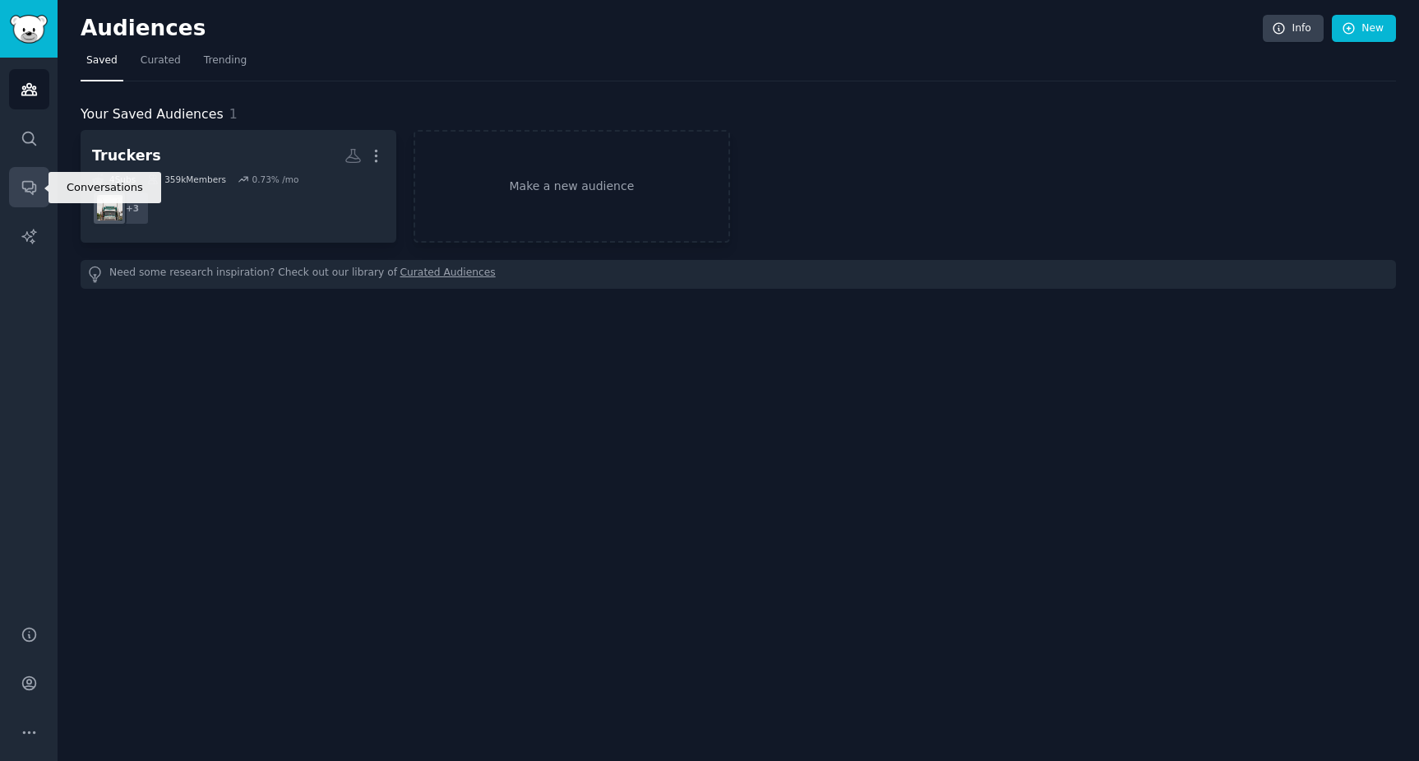
click at [22, 199] on link "Conversations" at bounding box center [29, 187] width 40 height 40
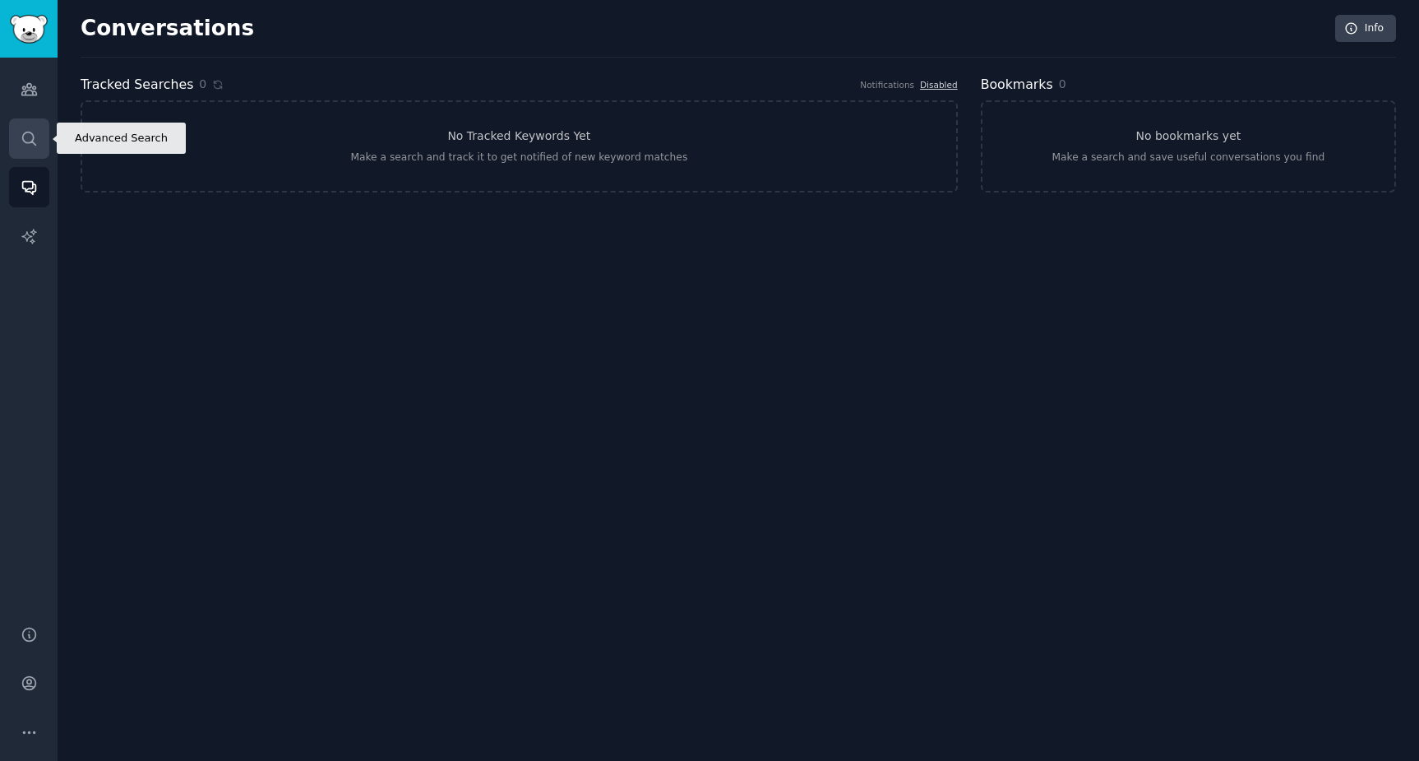
click at [14, 141] on link "Search" at bounding box center [29, 138] width 40 height 40
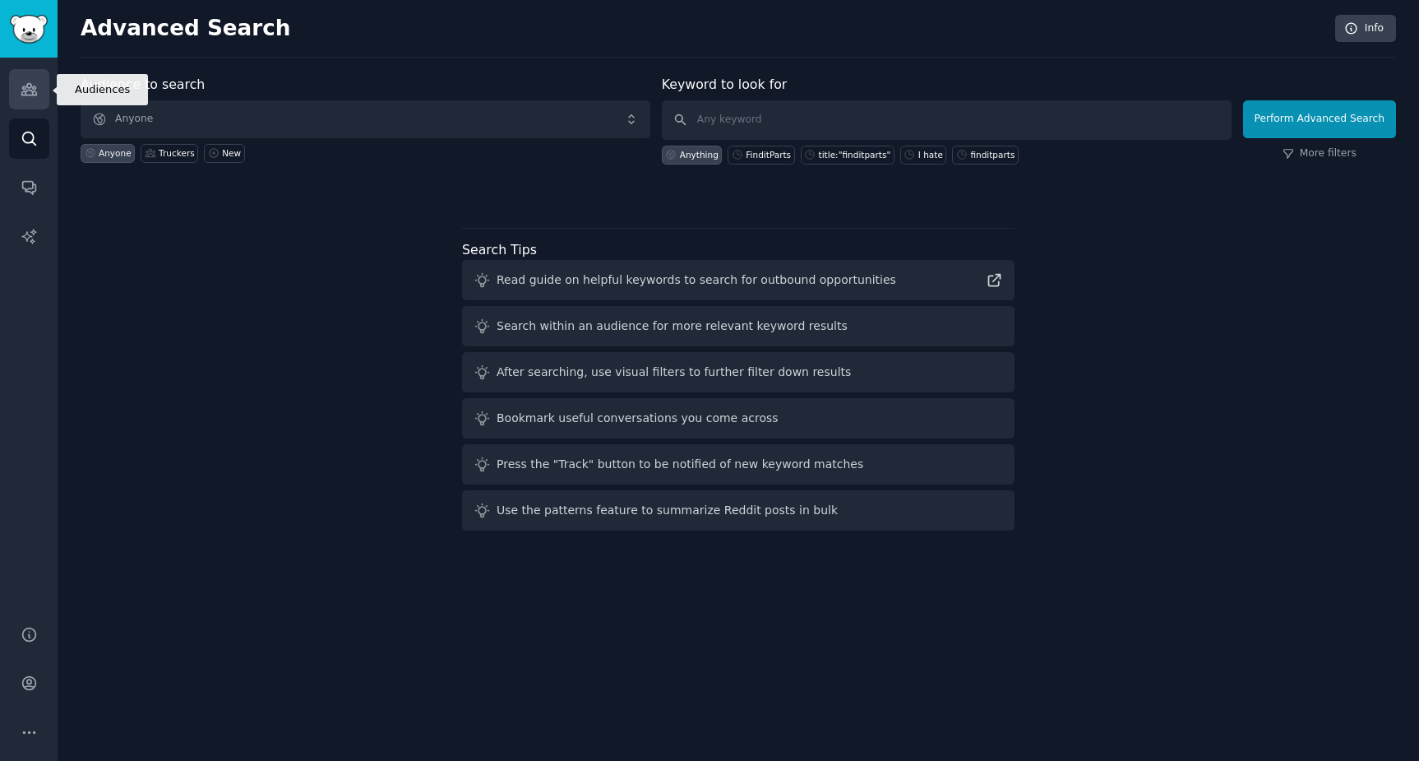
click at [17, 87] on link "Audiences" at bounding box center [29, 89] width 40 height 40
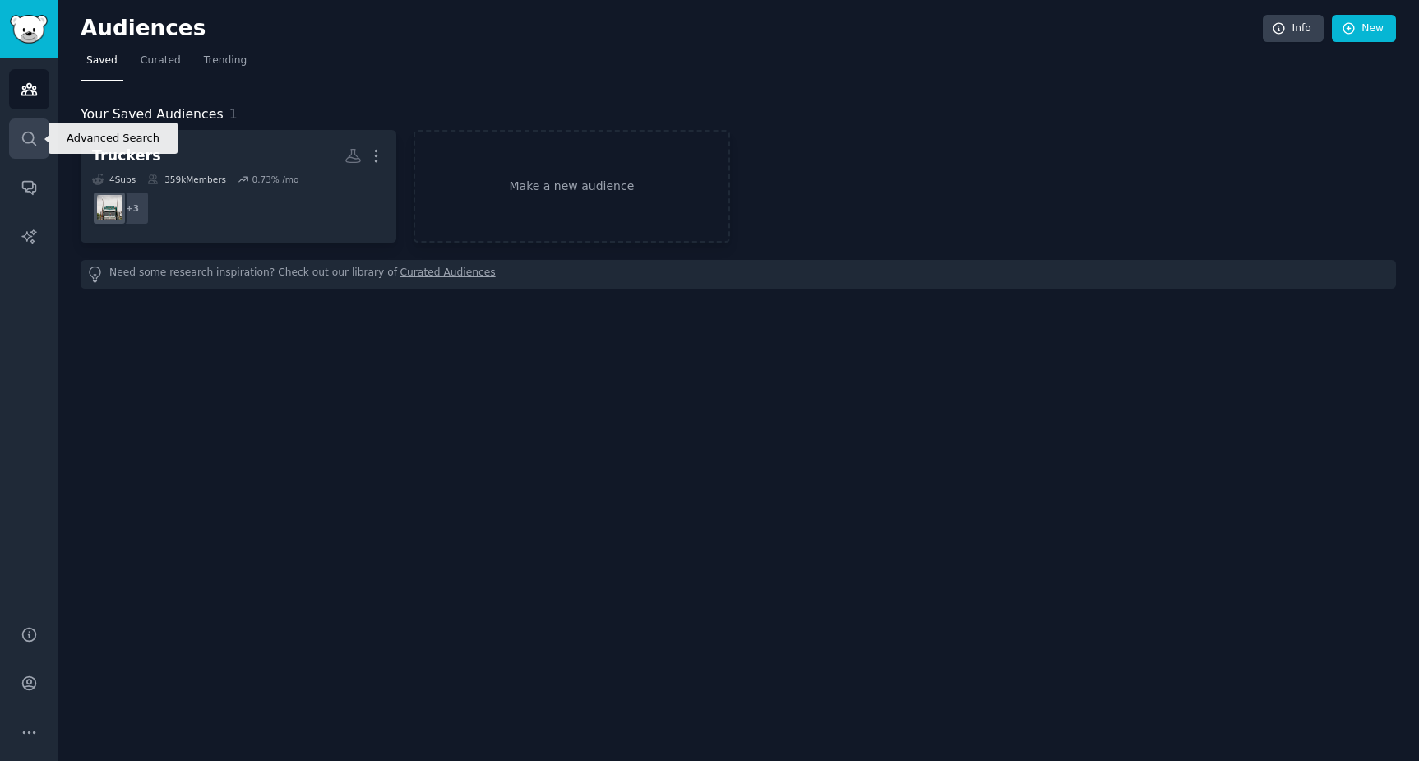
click at [18, 146] on link "Search" at bounding box center [29, 138] width 40 height 40
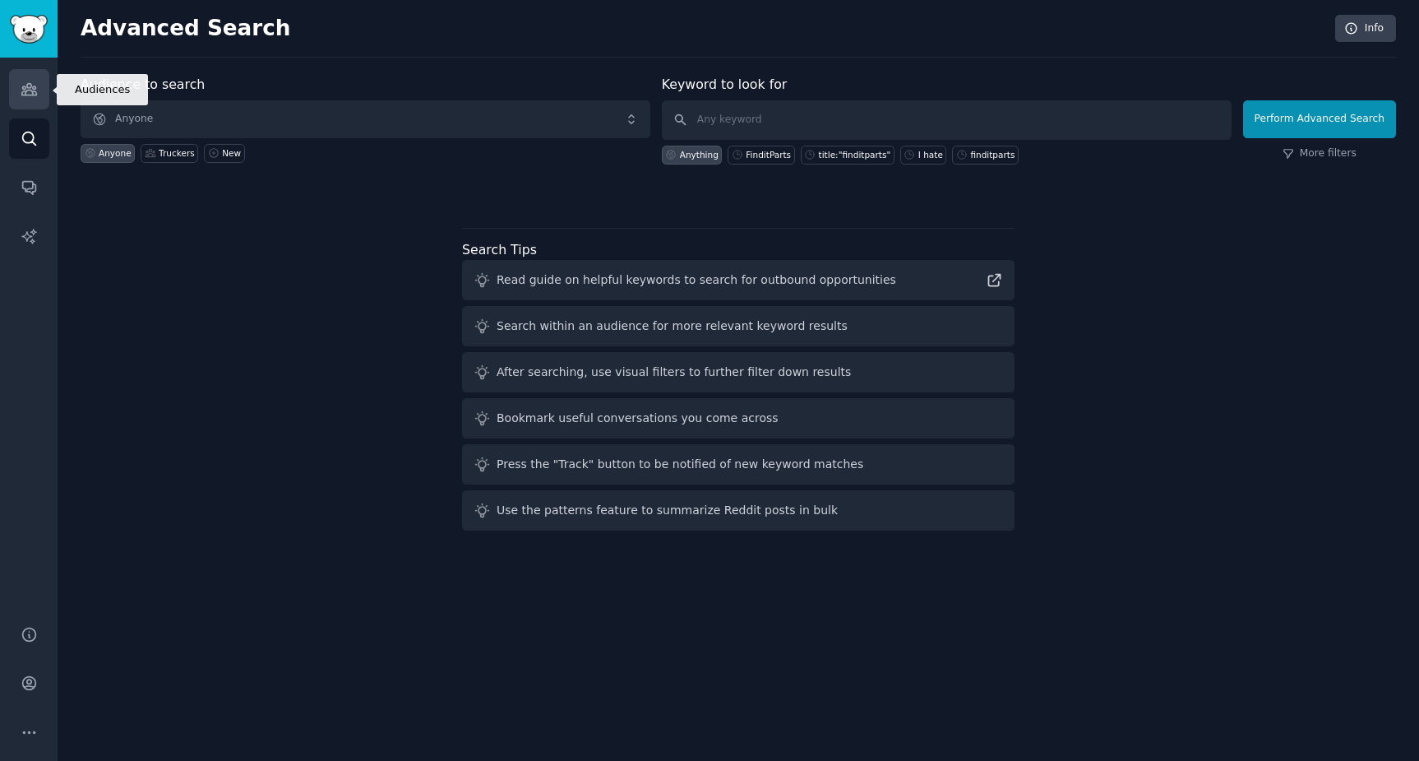
click at [20, 79] on link "Audiences" at bounding box center [29, 89] width 40 height 40
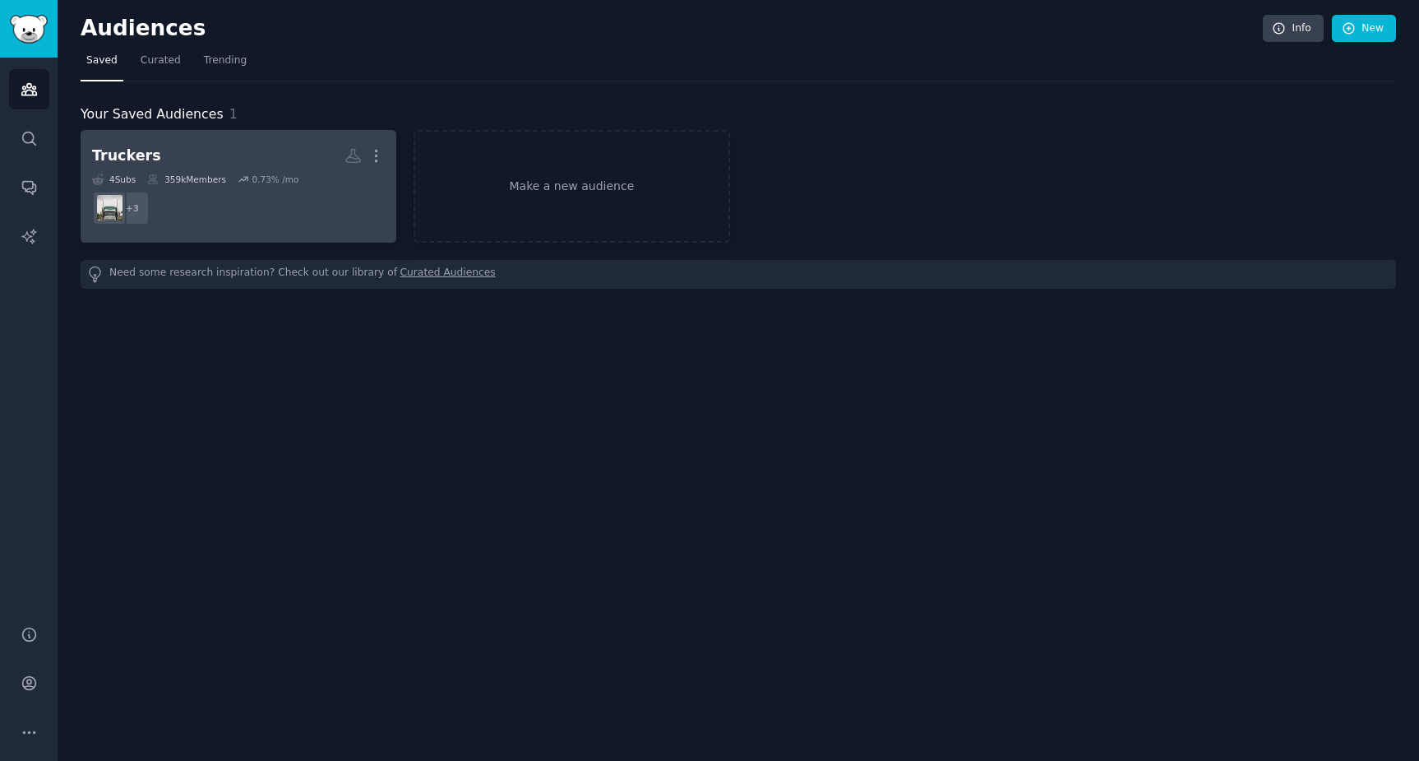
click at [299, 210] on dd "+ 3" at bounding box center [238, 208] width 293 height 46
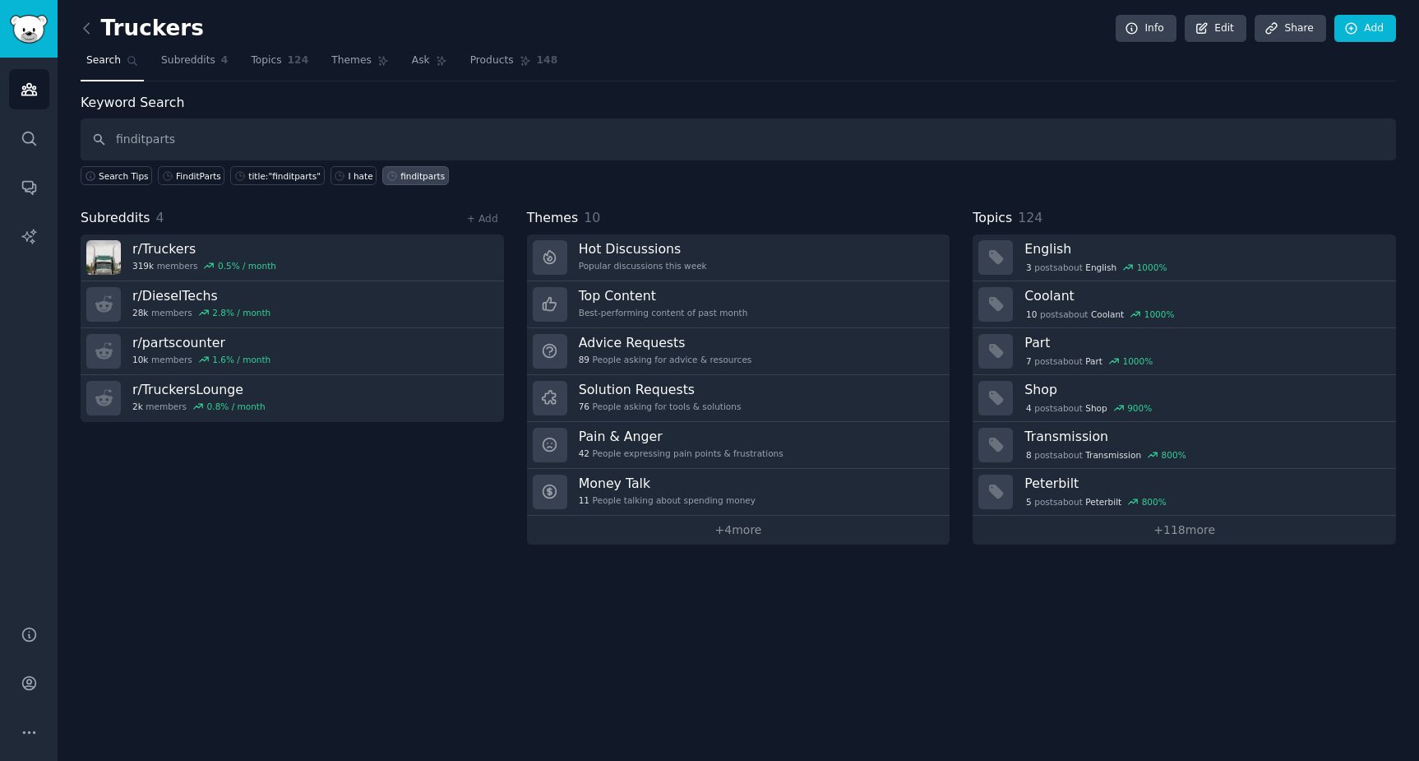
type input "finditparts"
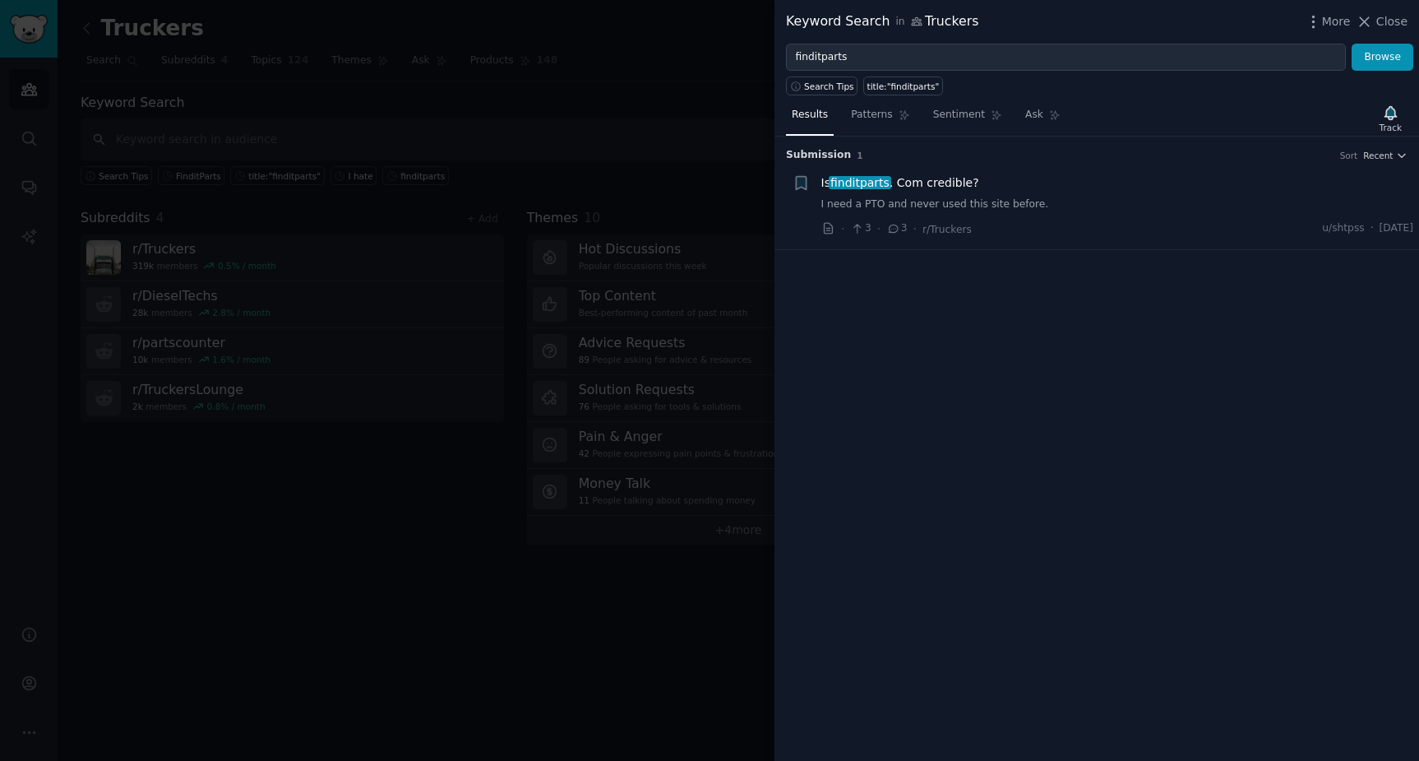
click at [996, 203] on link "I need a PTO and never used this site before." at bounding box center [1117, 204] width 593 height 15
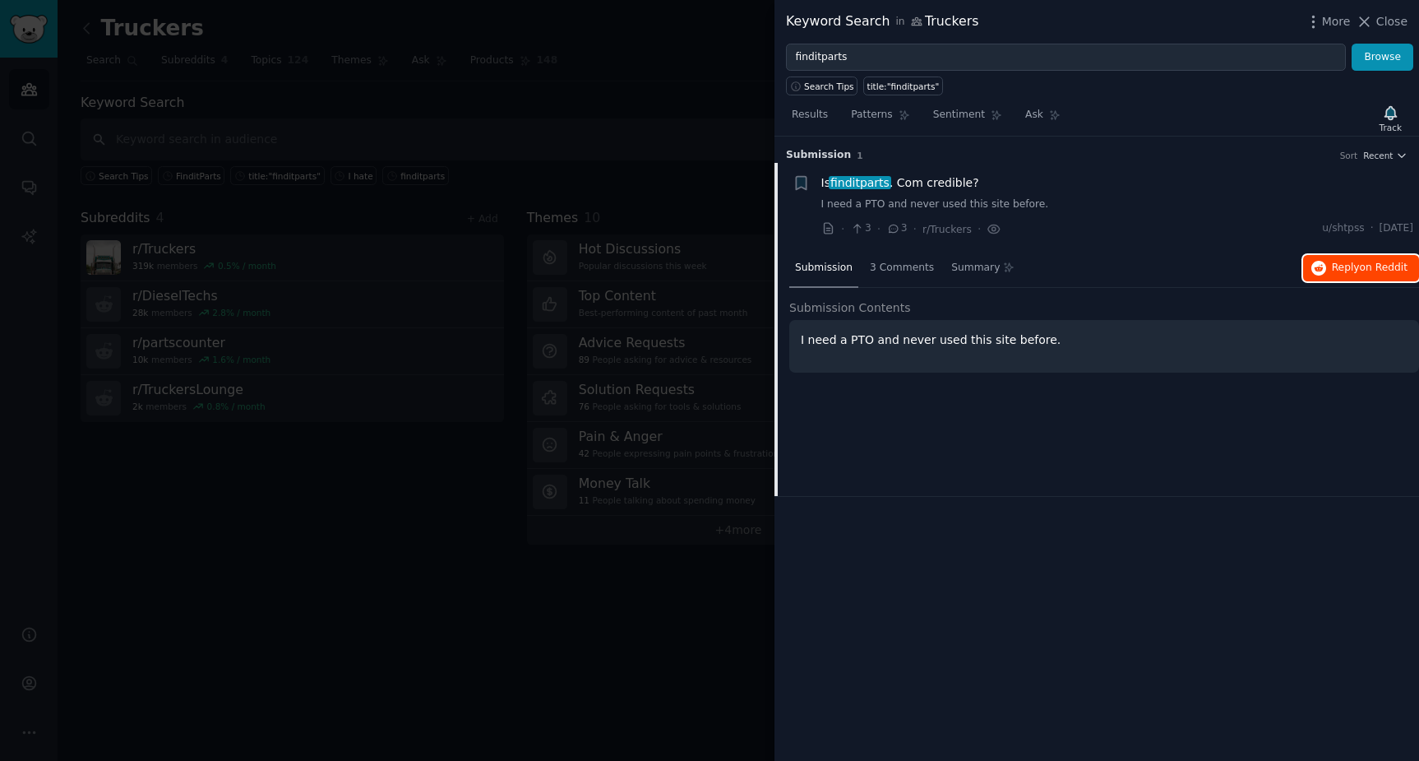
click at [1360, 258] on button "Reply on Reddit" at bounding box center [1361, 268] width 116 height 26
